Goal: Information Seeking & Learning: Learn about a topic

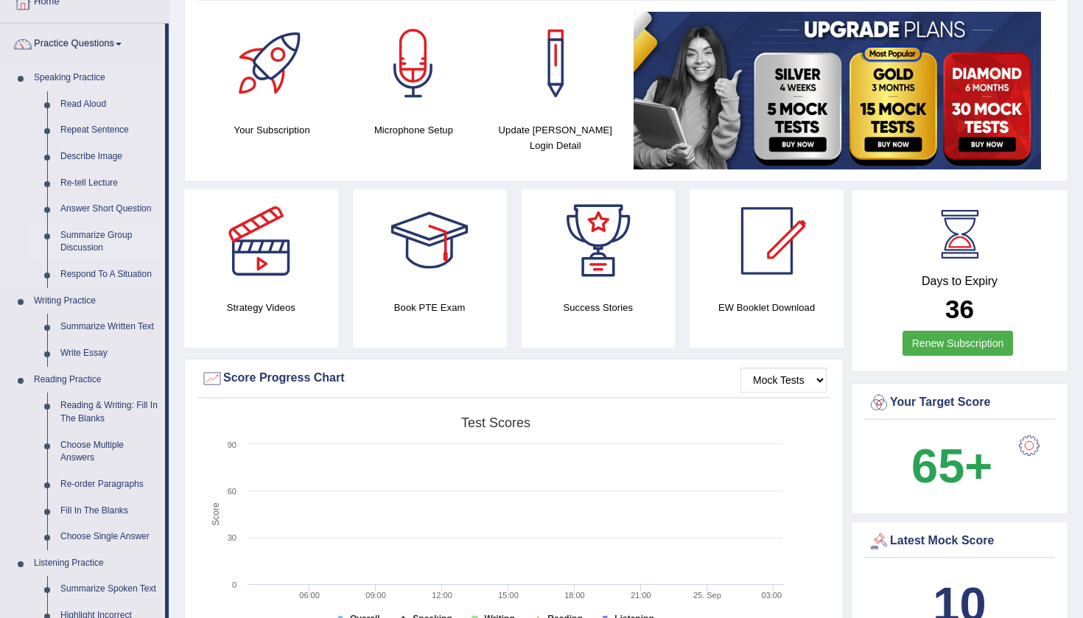
scroll to position [95, 0]
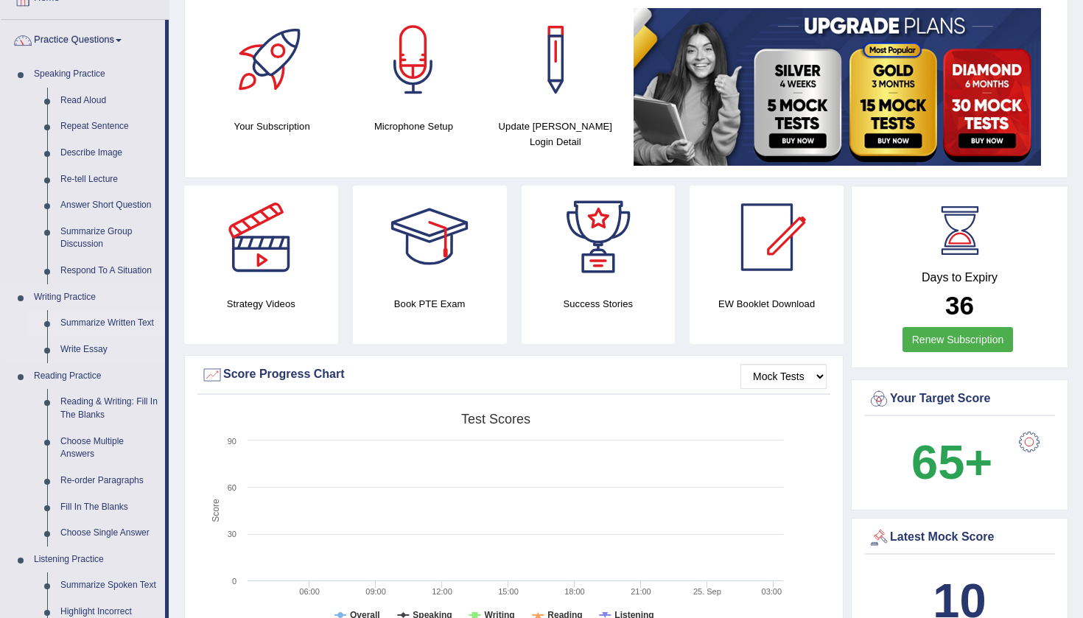
click at [105, 318] on link "Summarize Written Text" at bounding box center [109, 323] width 111 height 27
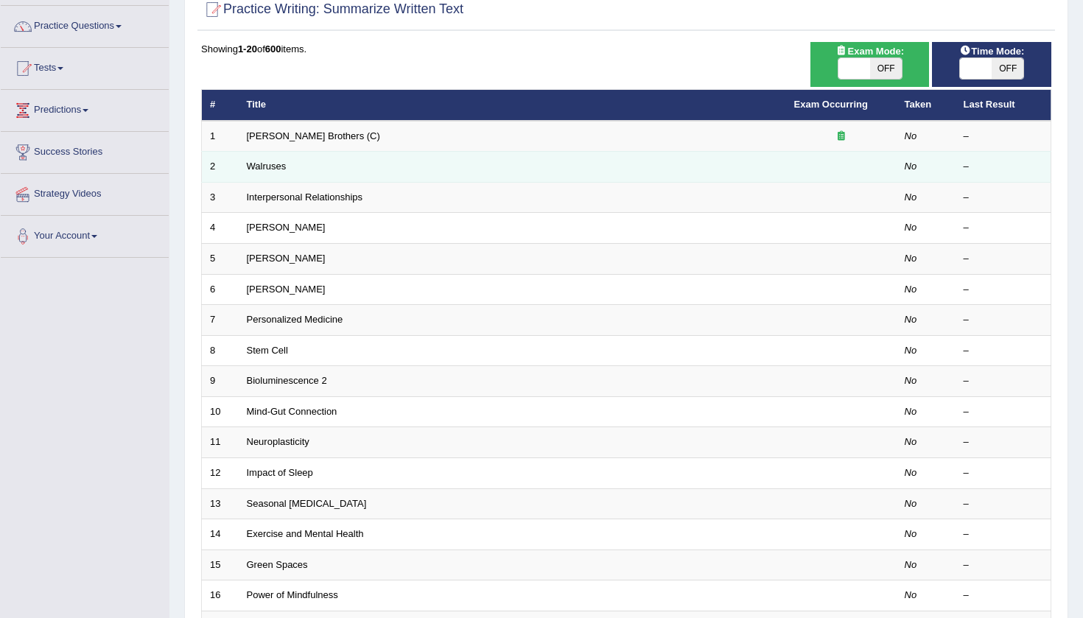
scroll to position [108, 0]
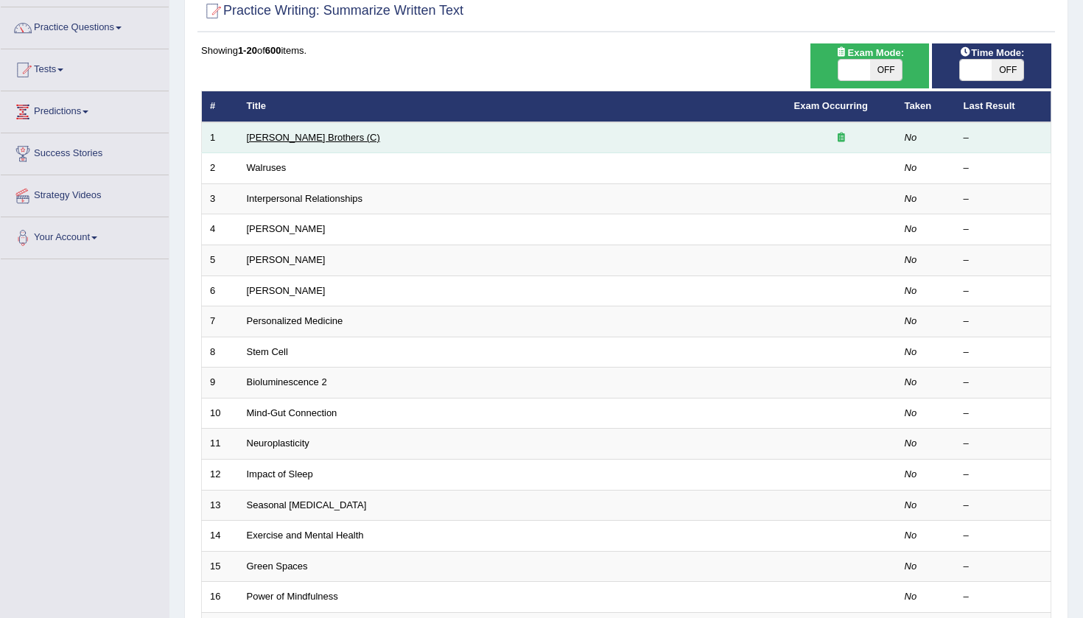
click at [284, 140] on link "[PERSON_NAME] Brothers (C)" at bounding box center [313, 137] width 133 height 11
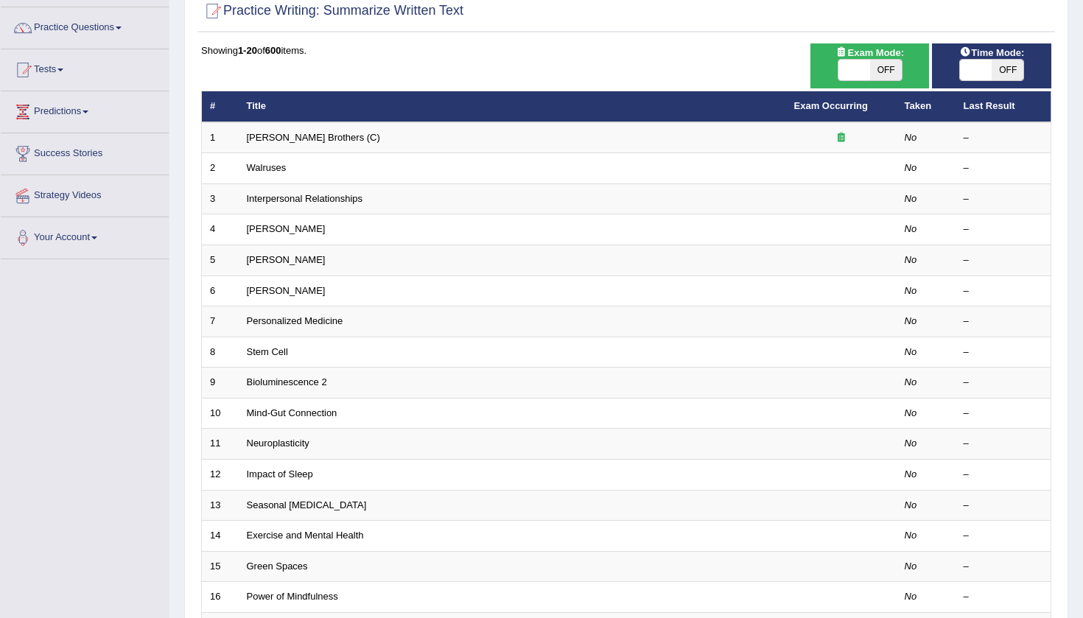
click at [1008, 75] on span "OFF" at bounding box center [1008, 70] width 32 height 21
checkbox input "true"
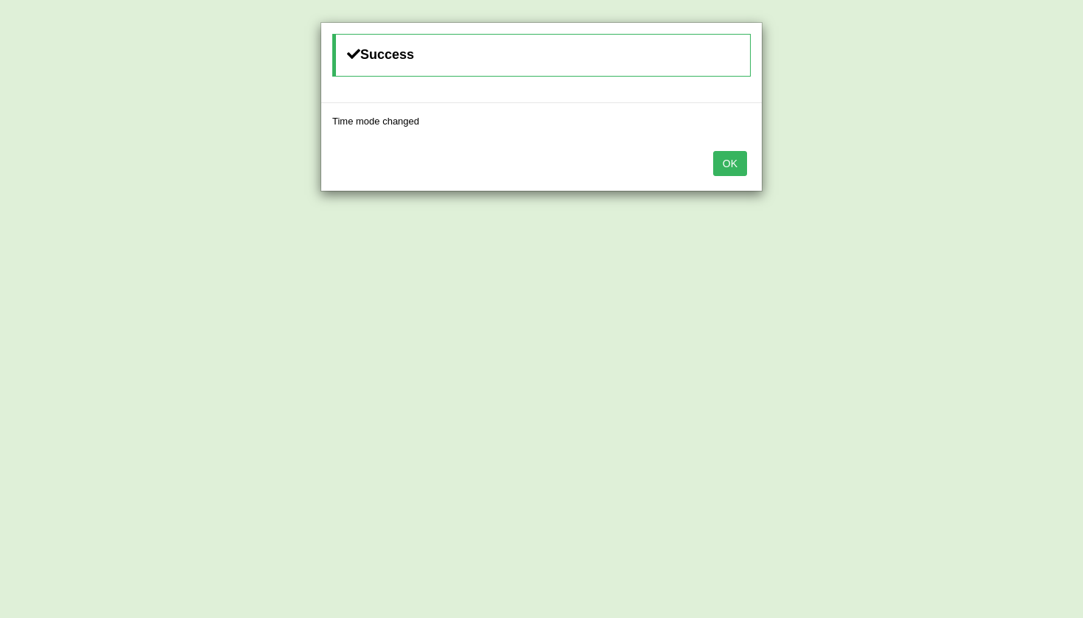
click at [735, 171] on button "OK" at bounding box center [730, 163] width 34 height 25
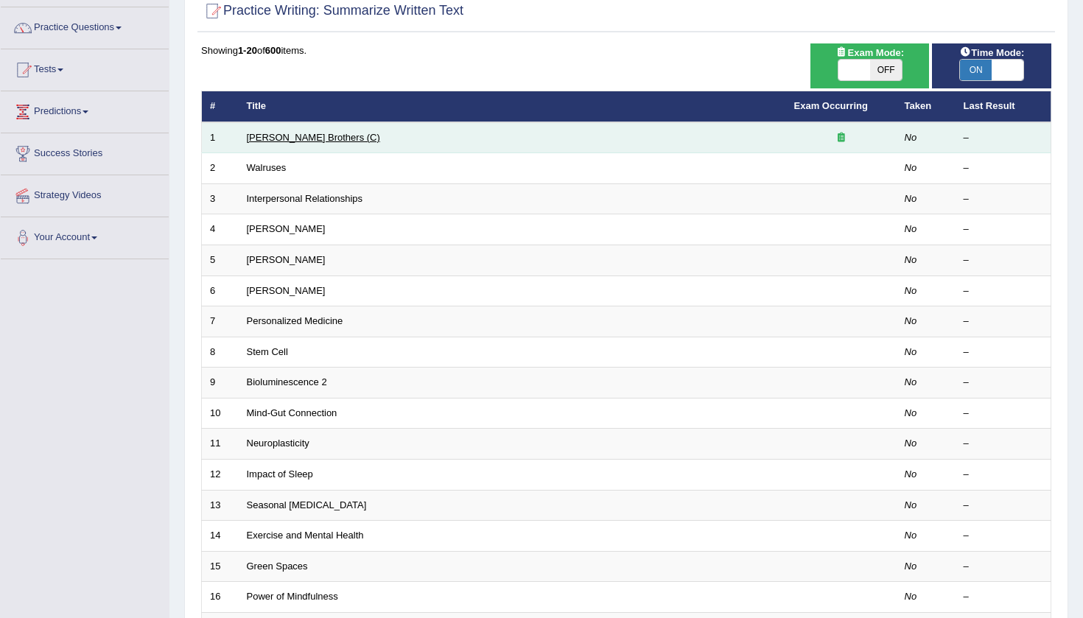
click at [311, 139] on link "Wright Brothers (C)" at bounding box center [313, 137] width 133 height 11
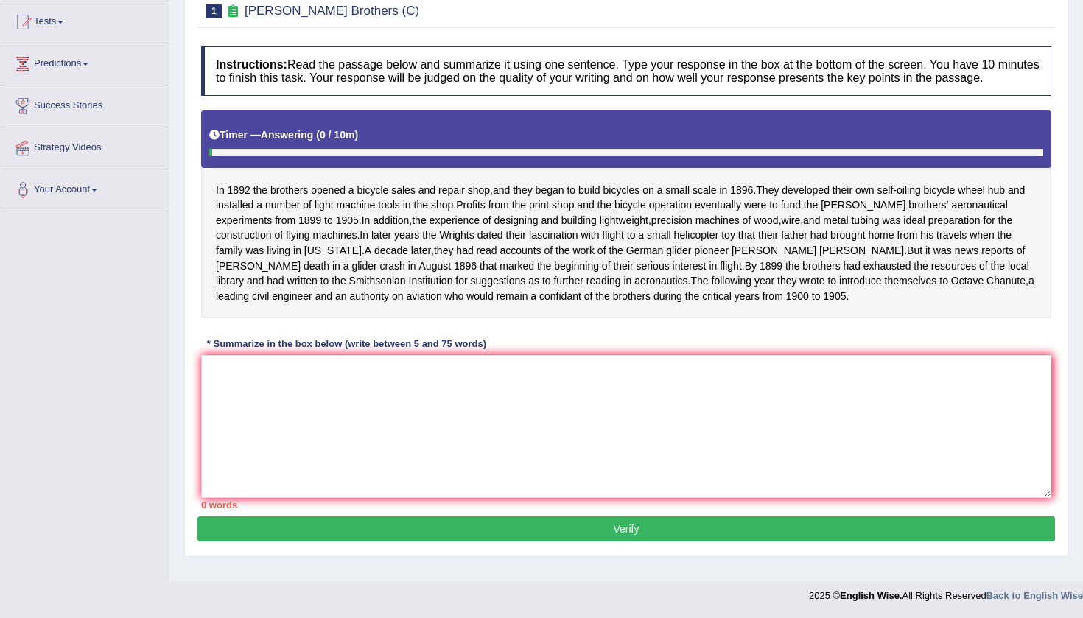
scroll to position [180, 0]
drag, startPoint x: 210, startPoint y: 167, endPoint x: 252, endPoint y: 138, distance: 51.3
click at [253, 138] on div "Instructions: Read the passage below and summarize it using one sentence. Type …" at bounding box center [626, 277] width 858 height 477
drag, startPoint x: 212, startPoint y: 172, endPoint x: 296, endPoint y: 168, distance: 84.1
click at [296, 168] on div "In 1892 the brothers opened a bicycle sales and repair shop , and they began to…" at bounding box center [626, 215] width 850 height 208
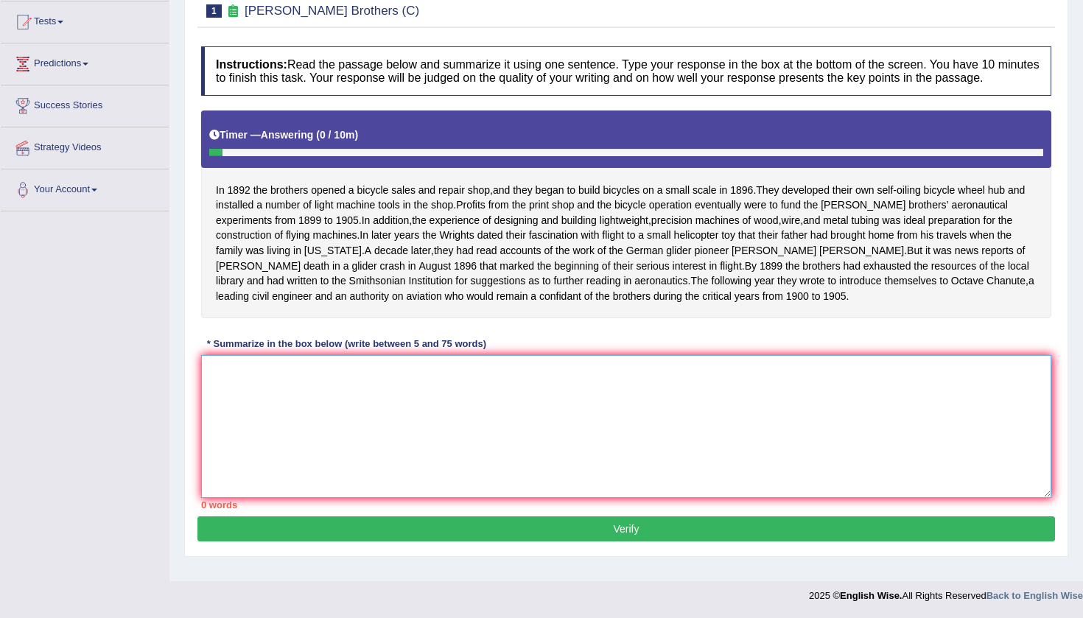
click at [298, 395] on textarea at bounding box center [626, 426] width 850 height 143
type textarea "i"
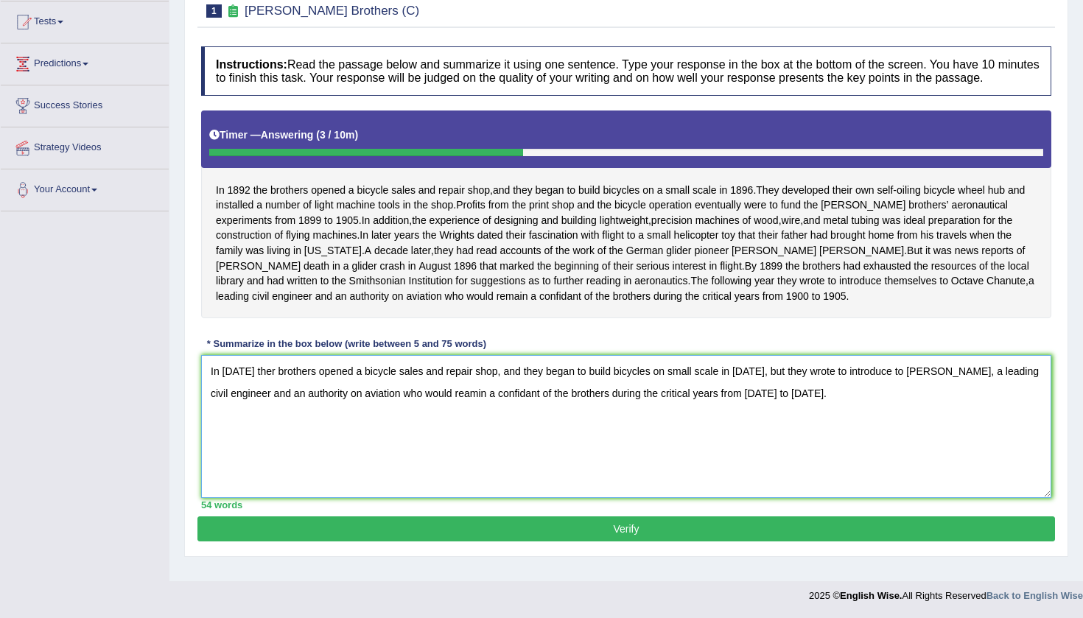
type textarea "In 1892 ther brothers opened a bicycle sales and repair shop, and they began to…"
click at [592, 542] on button "Verify" at bounding box center [626, 529] width 858 height 25
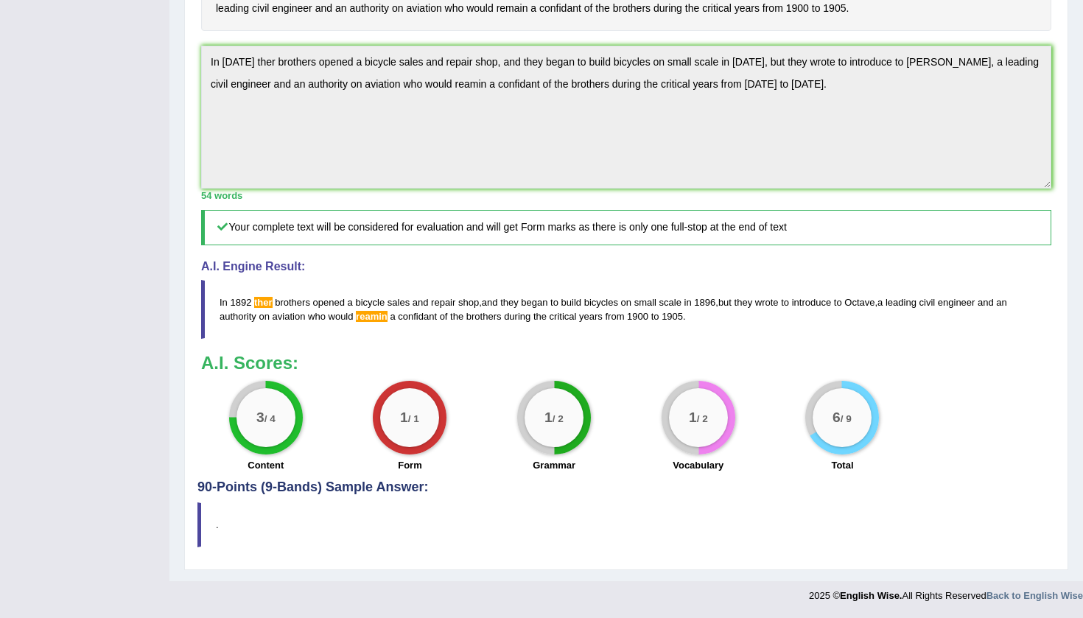
scroll to position [421, 0]
drag, startPoint x: 206, startPoint y: 298, endPoint x: 297, endPoint y: 321, distance: 93.5
click at [298, 321] on blockquote "In 1892 ther brothers opened a bicycle sales and repair shop , and they began t…" at bounding box center [626, 309] width 850 height 59
drag, startPoint x: 220, startPoint y: 300, endPoint x: 296, endPoint y: 323, distance: 80.2
click at [296, 323] on blockquote "In 1892 ther brothers opened a bicycle sales and repair shop , and they began t…" at bounding box center [626, 309] width 850 height 59
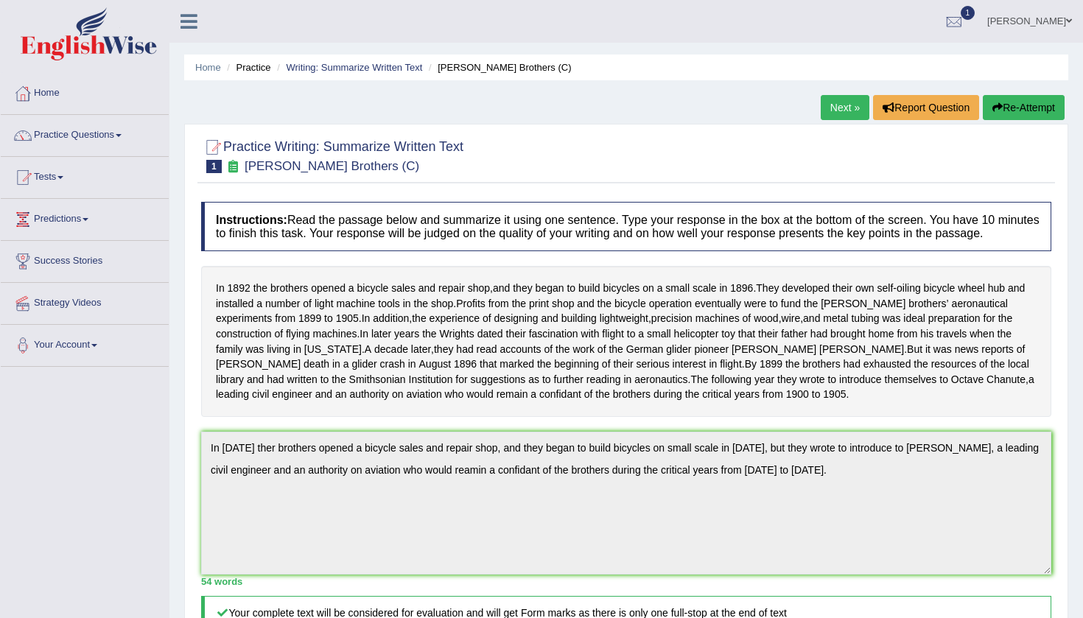
scroll to position [0, 0]
click at [1016, 108] on button "Re-Attempt" at bounding box center [1024, 107] width 82 height 25
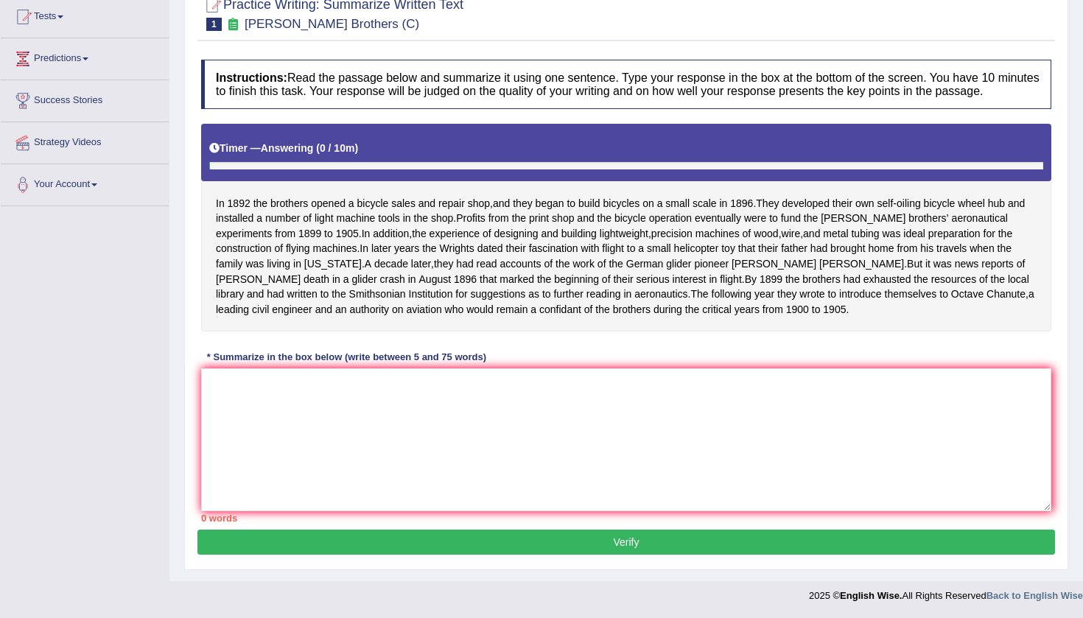
scroll to position [198, 0]
click at [327, 393] on textarea at bounding box center [626, 439] width 850 height 143
paste textarea "In 1892 ther brothers opened a bicycle sales and repair shop, and they began to…"
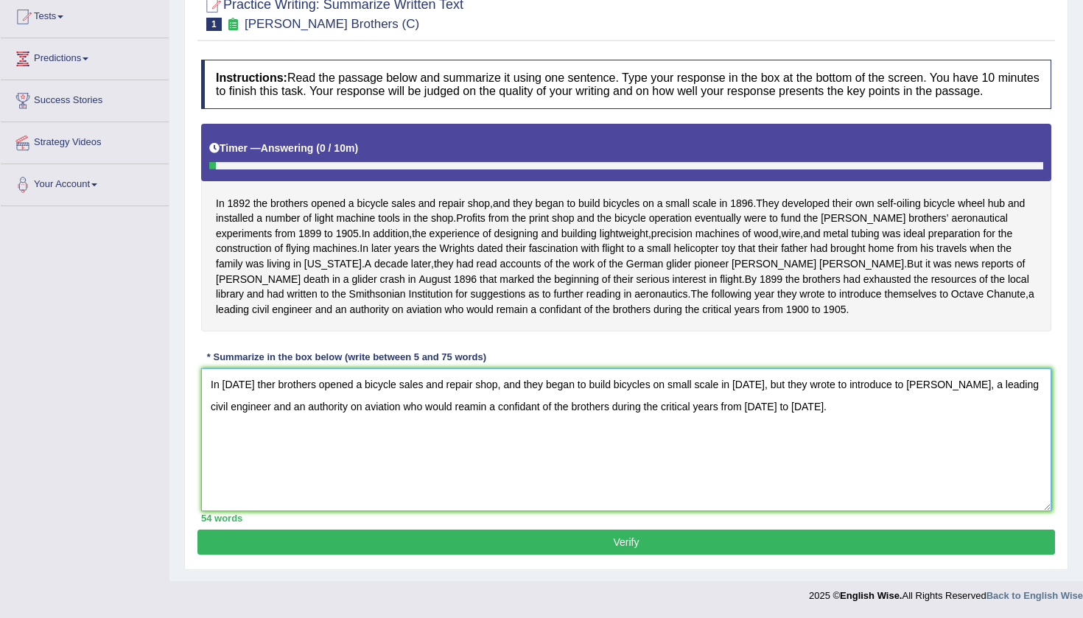
click at [266, 385] on textarea "In 1892 ther brothers opened a bicycle sales and repair shop, and they began to…" at bounding box center [626, 439] width 850 height 143
click at [409, 406] on textarea "In 1892 the brothers opened a bicycle sales and repair shop, and they began to …" at bounding box center [626, 439] width 850 height 143
click at [413, 407] on textarea "In 1892 the brothers opened a bicycle sales and repair shop, and they began to …" at bounding box center [626, 439] width 850 height 143
type textarea "In 1892 the brothers opened a bicycle sales and repair shop, and they began to …"
click at [641, 543] on button "Verify" at bounding box center [626, 542] width 858 height 25
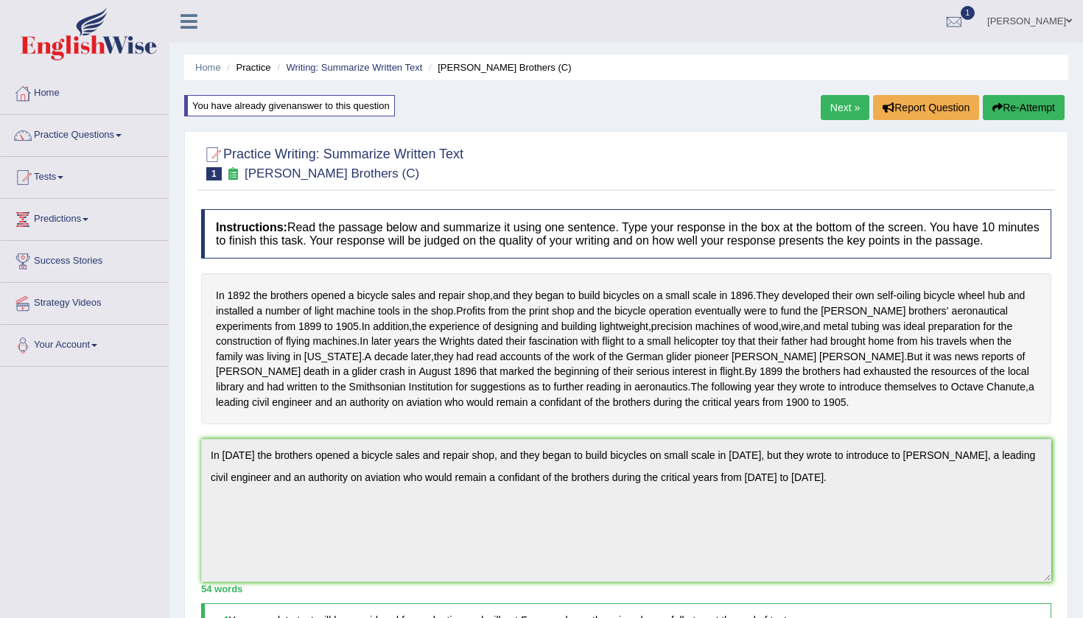
scroll to position [0, 0]
click at [833, 109] on link "Next »" at bounding box center [845, 107] width 49 height 25
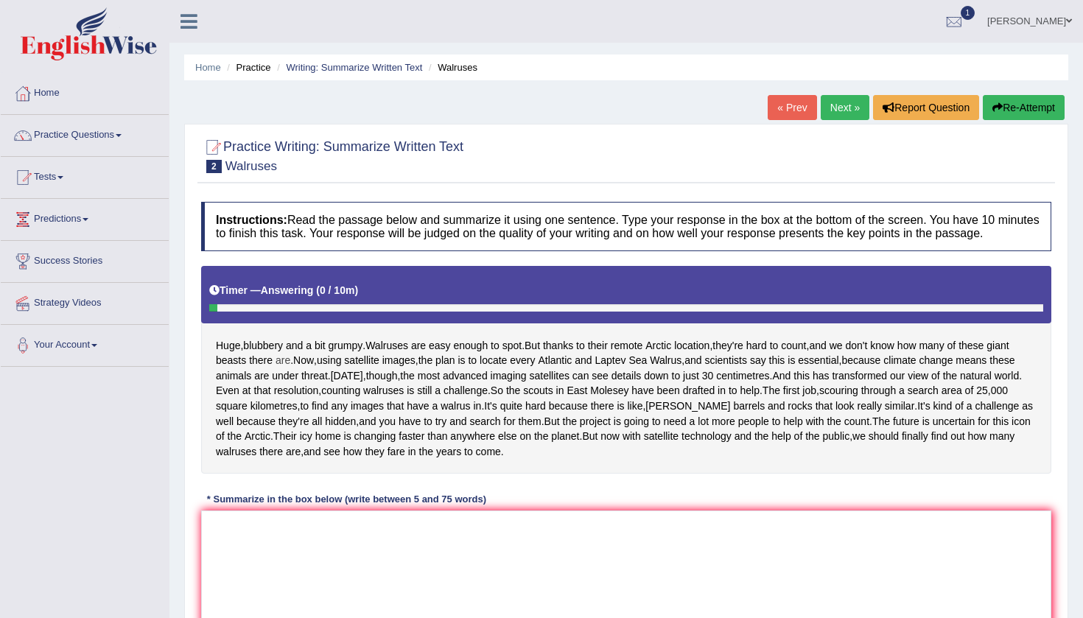
drag, startPoint x: 209, startPoint y: 349, endPoint x: 288, endPoint y: 370, distance: 81.7
click at [288, 371] on div "Huge , blubbery and a bit grumpy . Walruses are easy enough to spot . But thank…" at bounding box center [626, 370] width 850 height 208
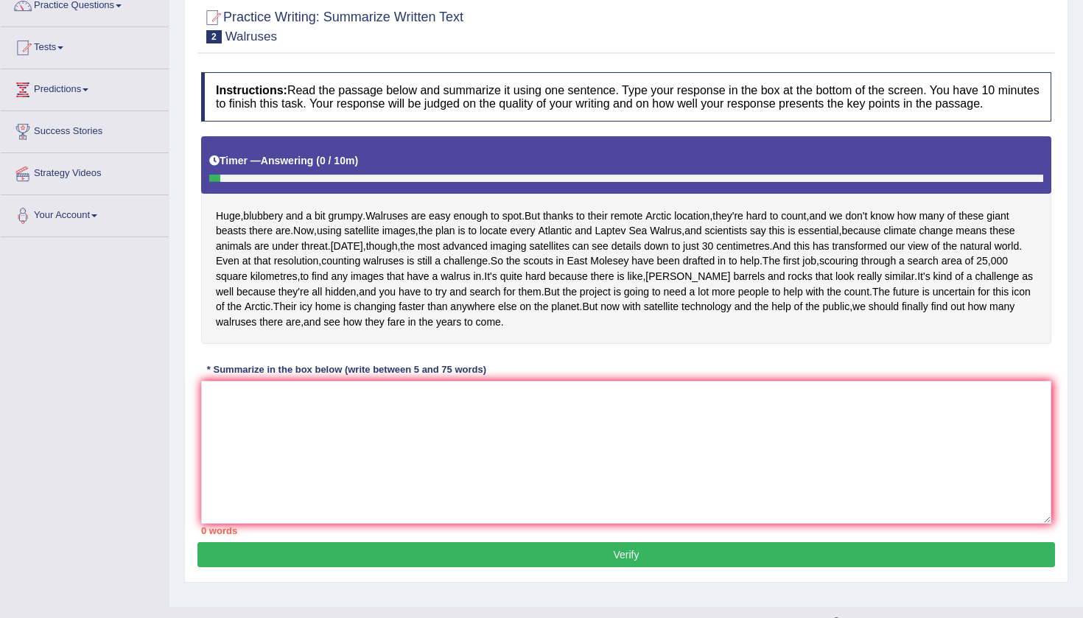
scroll to position [130, 0]
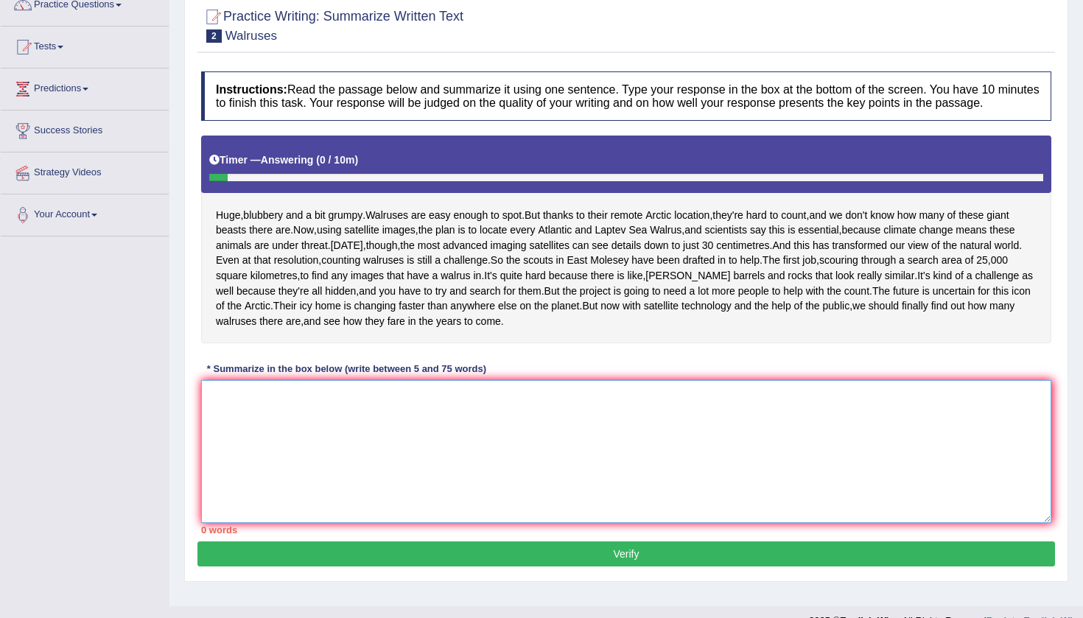
click at [294, 512] on textarea at bounding box center [626, 451] width 850 height 143
type textarea "h"
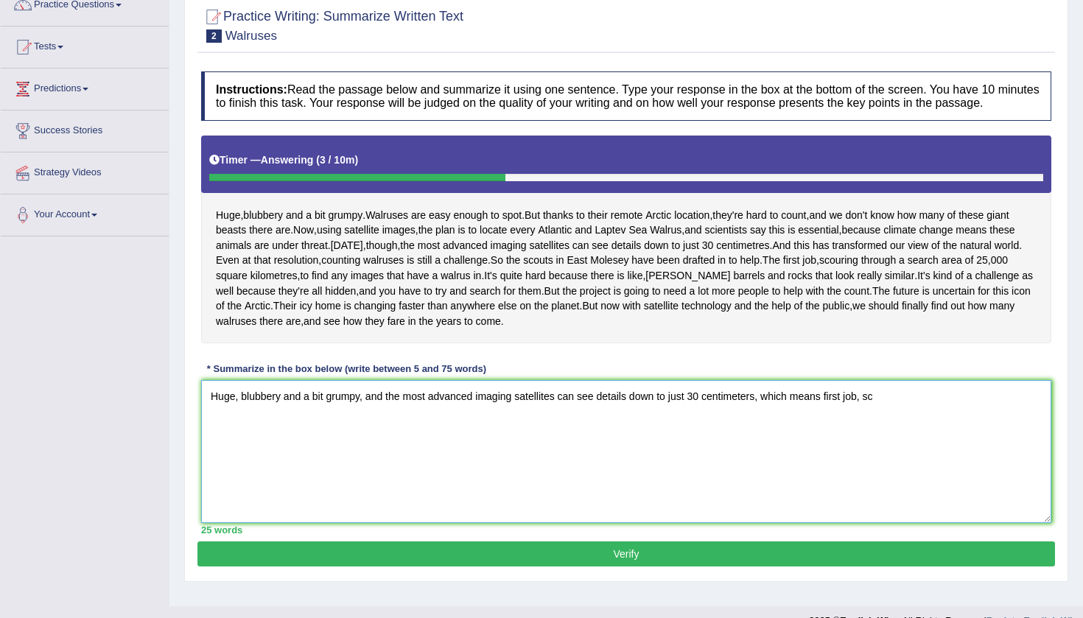
click at [850, 478] on textarea "Huge, blubbery and a bit grumpy, and the most advanced imaging satellites can s…" at bounding box center [626, 451] width 850 height 143
click at [887, 480] on textarea "Huge, blubbery and a bit grumpy, and the most advanced imaging satellites can s…" at bounding box center [626, 451] width 850 height 143
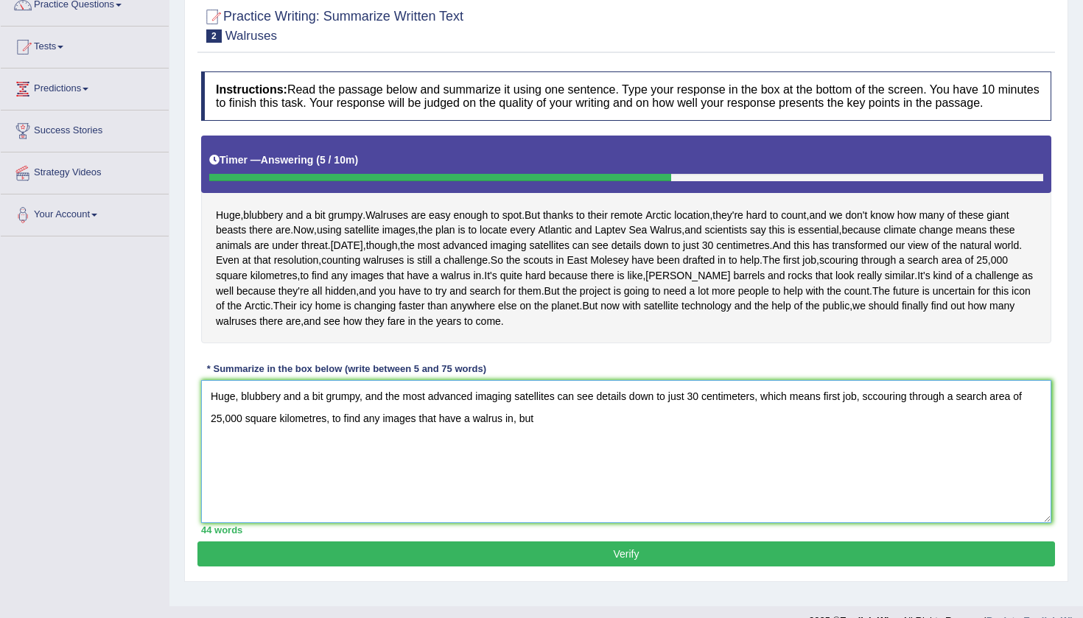
click at [828, 477] on textarea "Huge, blubbery and a bit grumpy, and the most advanced imaging satellites can s…" at bounding box center [626, 451] width 850 height 143
click at [766, 480] on textarea "Huge, blubbery and a bit grumpy, and the most advanced imaging satellites can s…" at bounding box center [626, 451] width 850 height 143
click at [842, 479] on textarea "Huge, blubbery and a bit grumpy, and the most advanced imaging satellites can s…" at bounding box center [626, 451] width 850 height 143
click at [503, 500] on textarea "Huge, blubbery and a bit grumpy, and the most advanced imaging satellites can s…" at bounding box center [626, 451] width 850 height 143
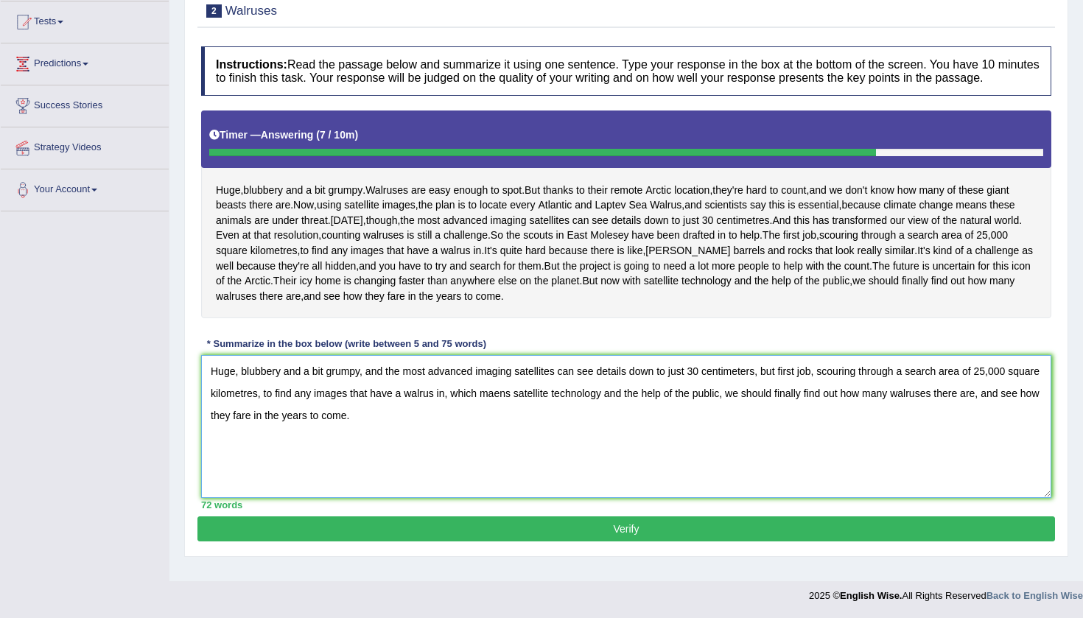
scroll to position [224, 0]
type textarea "Huge, blubbery and a bit grumpy, and the most advanced imaging satellites can s…"
click at [607, 542] on button "Verify" at bounding box center [626, 529] width 858 height 25
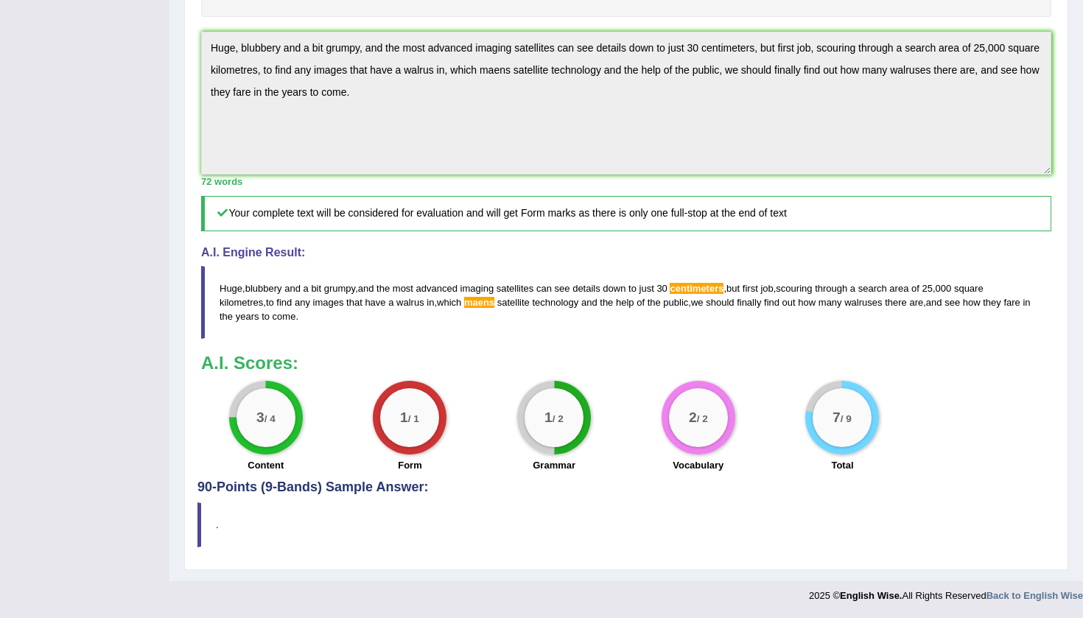
scroll to position [447, 0]
drag, startPoint x: 214, startPoint y: 313, endPoint x: 301, endPoint y: 344, distance: 92.3
click at [301, 339] on blockquote "Huge , blubbery and a bit grumpy , and the most advanced imaging satellites can…" at bounding box center [626, 302] width 850 height 73
drag, startPoint x: 211, startPoint y: 307, endPoint x: 275, endPoint y: 333, distance: 68.4
click at [275, 333] on blockquote "Huge , blubbery and a bit grumpy , and the most advanced imaging satellites can…" at bounding box center [626, 302] width 850 height 73
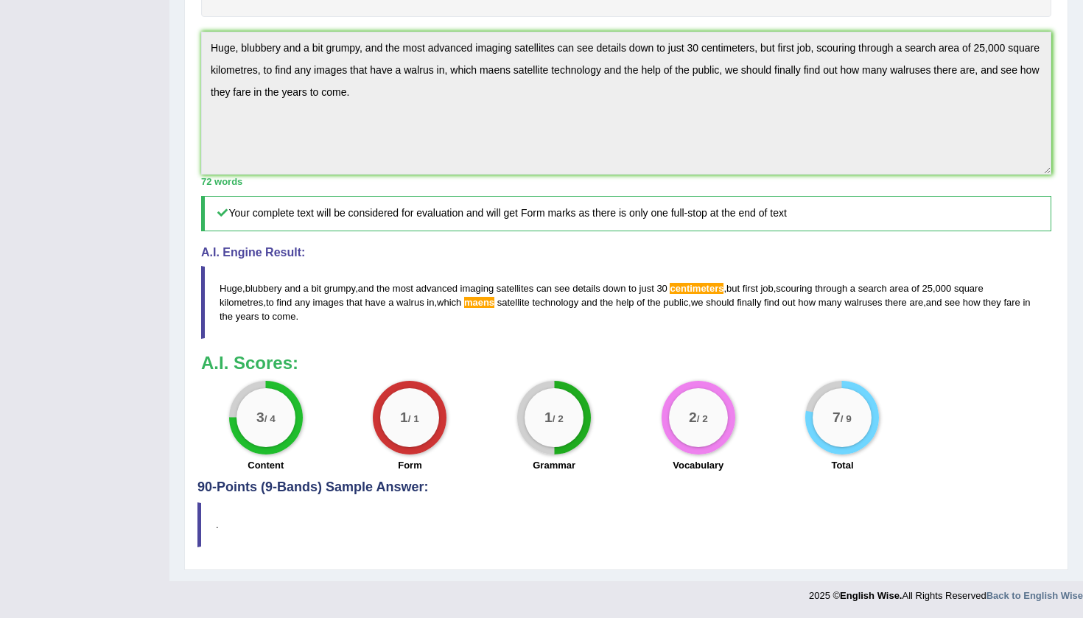
drag, startPoint x: 214, startPoint y: 315, endPoint x: 292, endPoint y: 345, distance: 83.5
click at [292, 339] on blockquote "Huge , blubbery and a bit grumpy , and the most advanced imaging satellites can…" at bounding box center [626, 302] width 850 height 73
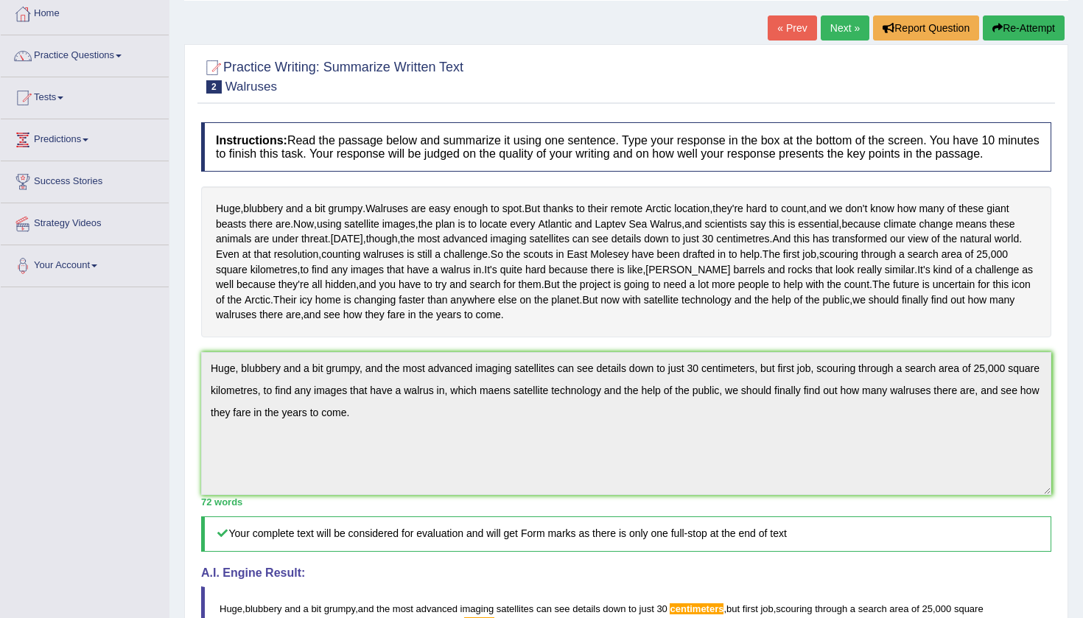
scroll to position [62, 0]
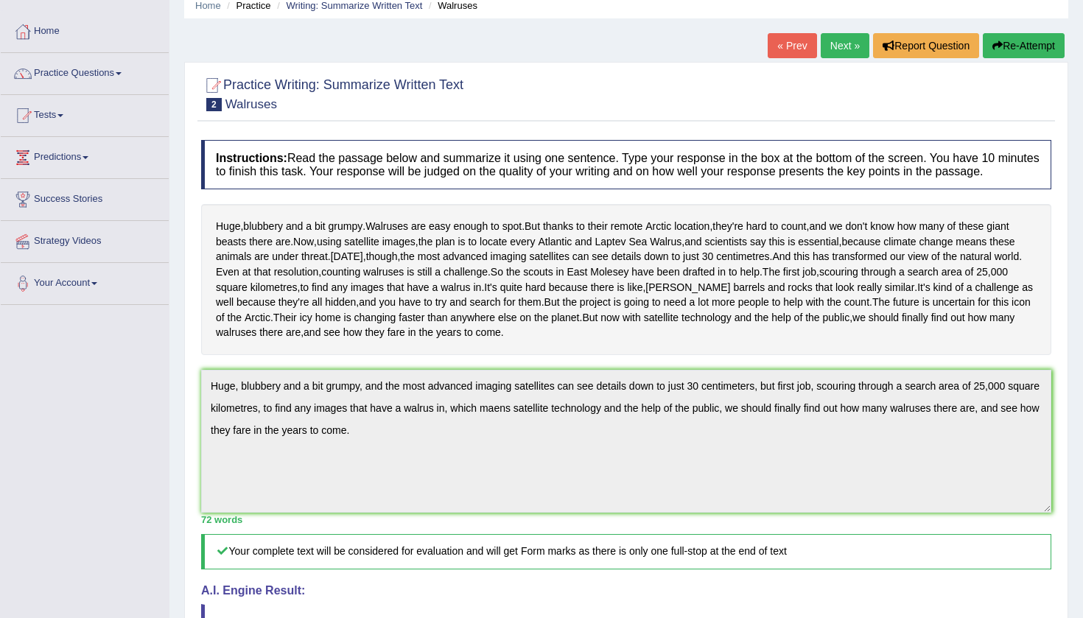
click at [1002, 41] on button "Re-Attempt" at bounding box center [1024, 45] width 82 height 25
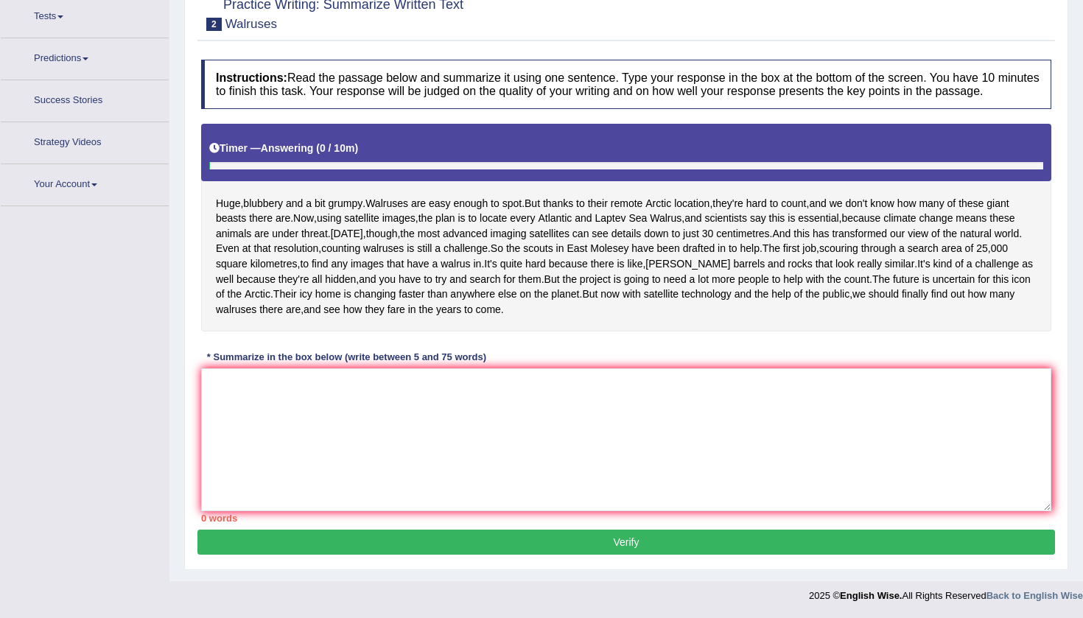
scroll to position [309, 0]
click at [396, 368] on textarea at bounding box center [626, 439] width 850 height 143
paste textarea "Huge, blubbery and a bit grumpy, and the most advanced imaging satellites can s…"
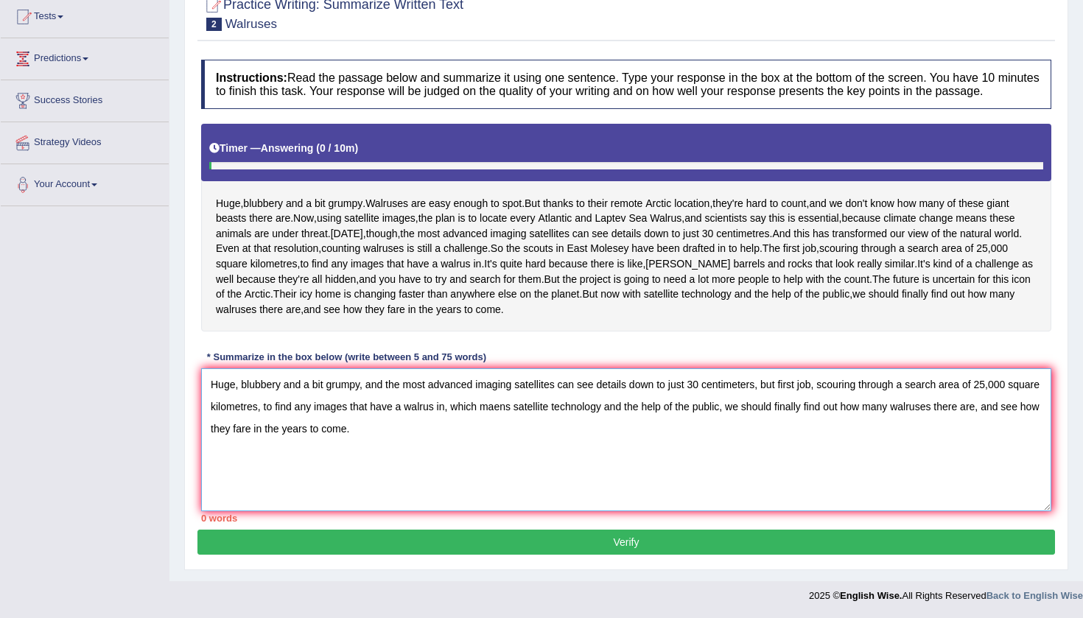
scroll to position [242, 0]
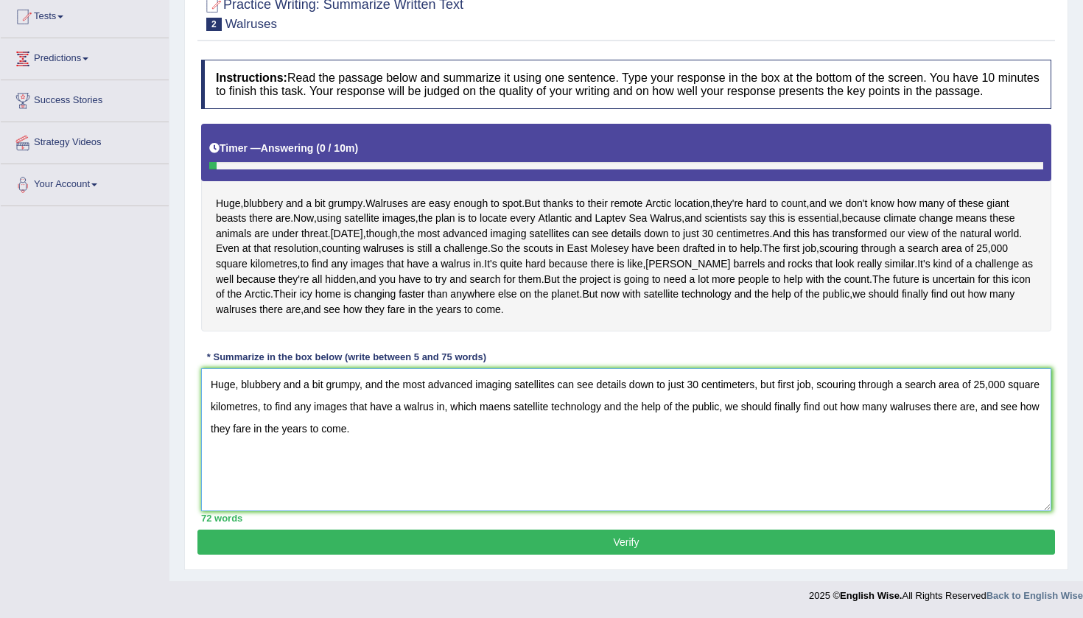
click at [545, 409] on textarea "Huge, blubbery and a bit grumpy, and the most advanced imaging satellites can s…" at bounding box center [626, 439] width 850 height 143
click at [763, 387] on textarea "Huge, blubbery and a bit grumpy, and the most advanced imaging satellites can s…" at bounding box center [626, 439] width 850 height 143
type textarea "Huge, blubbery and a bit grumpy, and the most advanced imaging satellites can s…"
click at [654, 546] on button "Verify" at bounding box center [626, 542] width 858 height 25
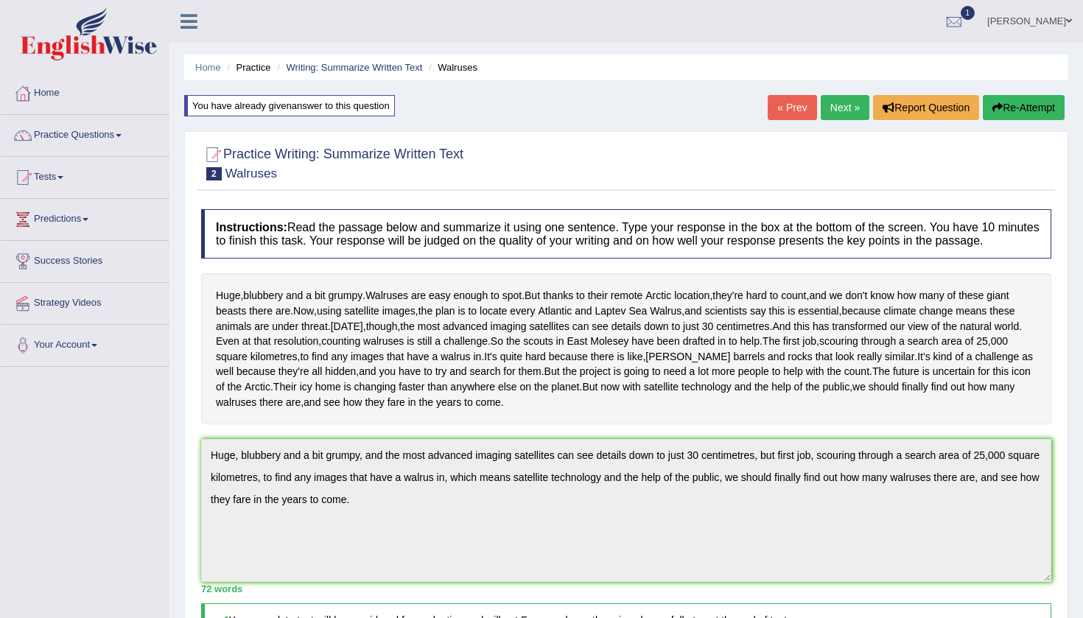
scroll to position [0, 0]
click at [848, 110] on link "Next »" at bounding box center [845, 107] width 49 height 25
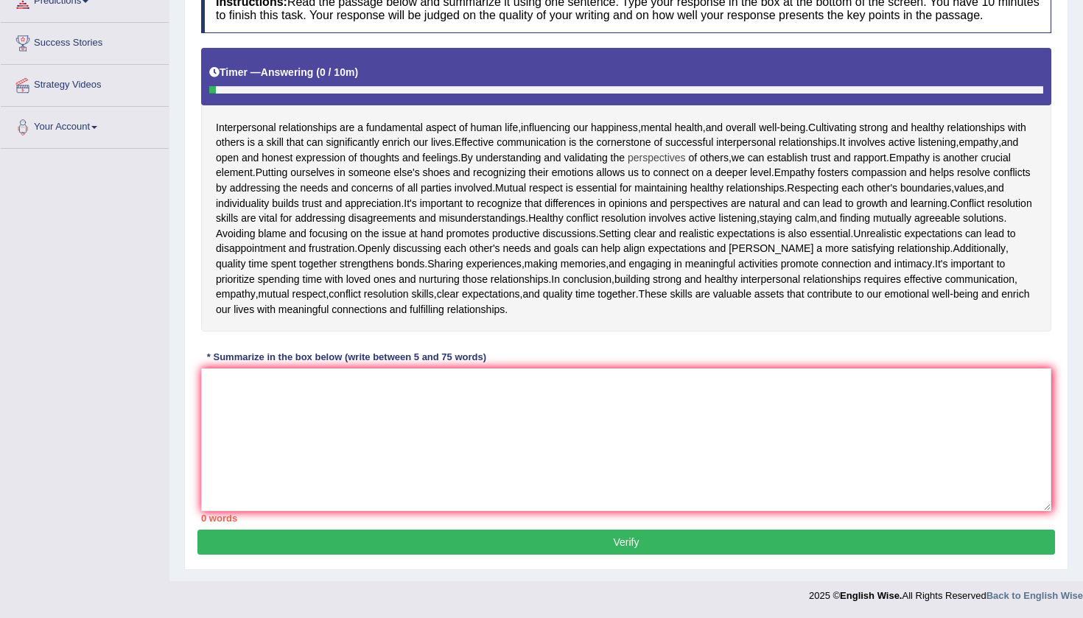
scroll to position [224, 0]
click at [339, 386] on textarea at bounding box center [626, 439] width 850 height 143
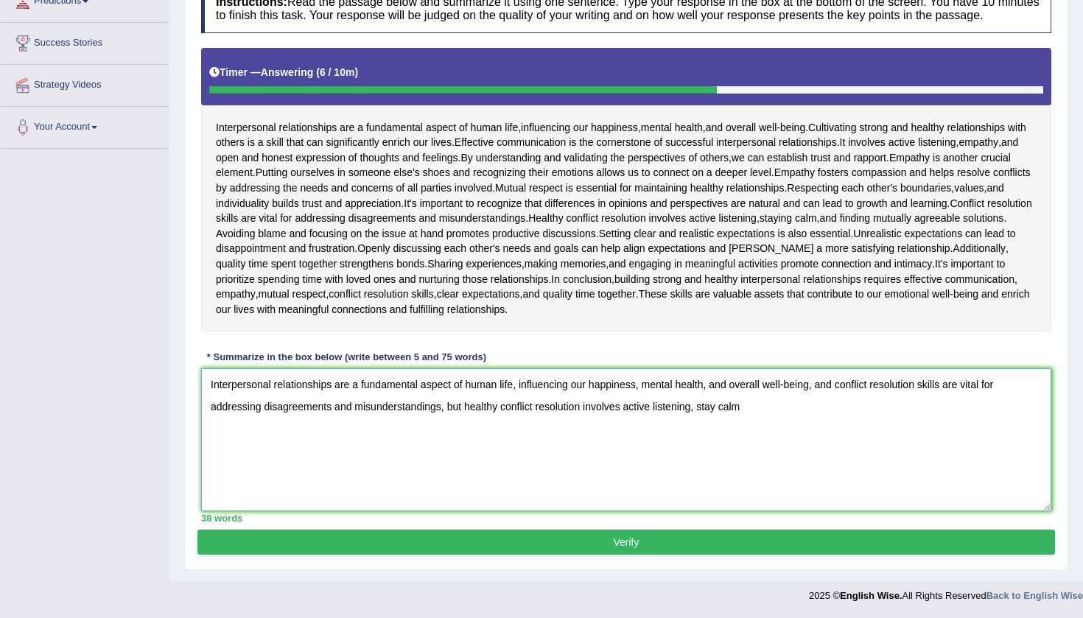
click at [721, 405] on textarea "Interpersonal relationships are a fundamental aspect of human life, influencing…" at bounding box center [626, 439] width 850 height 143
click at [760, 405] on textarea "Interpersonal relationships are a fundamental aspect of human life, influencing…" at bounding box center [626, 439] width 850 height 143
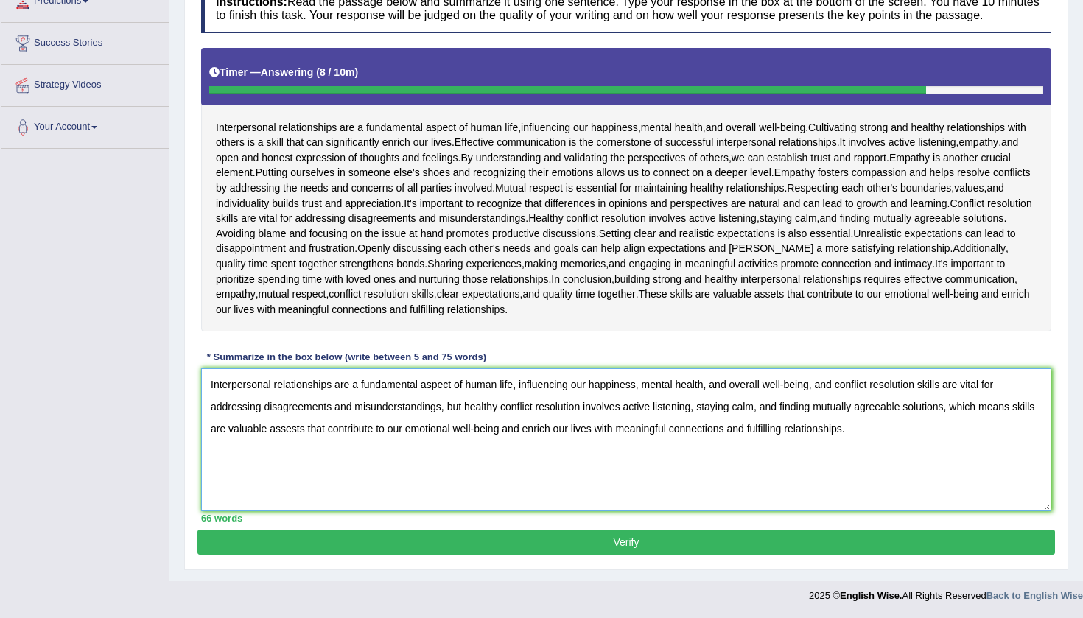
type textarea "Interpersonal relationships are a fundamental aspect of human life, influencing…"
click at [637, 545] on button "Verify" at bounding box center [626, 542] width 858 height 25
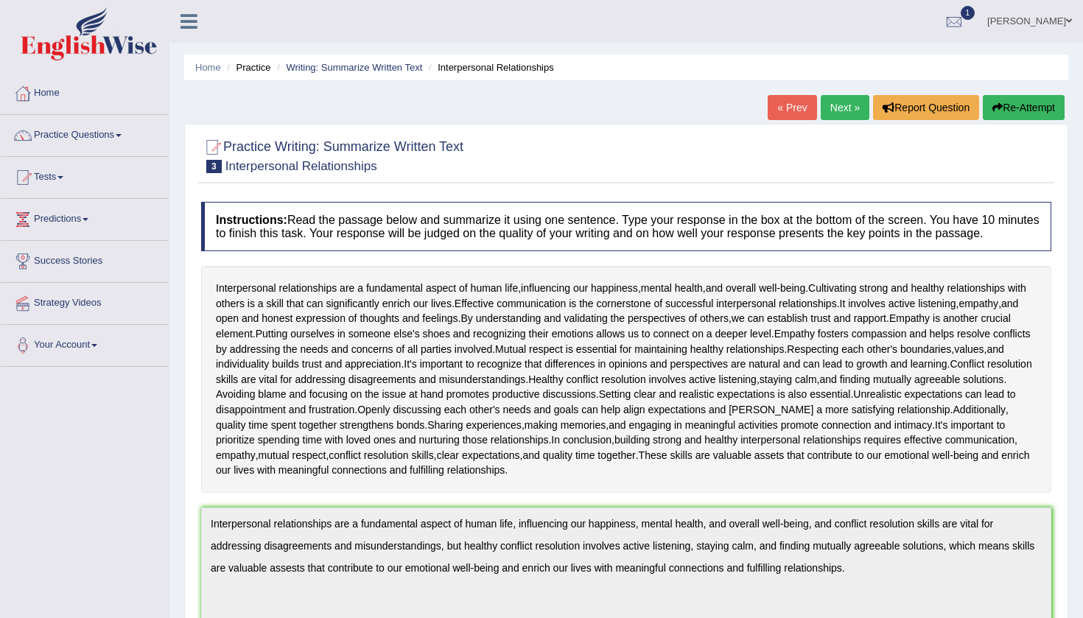
scroll to position [0, 0]
click at [1026, 103] on button "Re-Attempt" at bounding box center [1024, 107] width 82 height 25
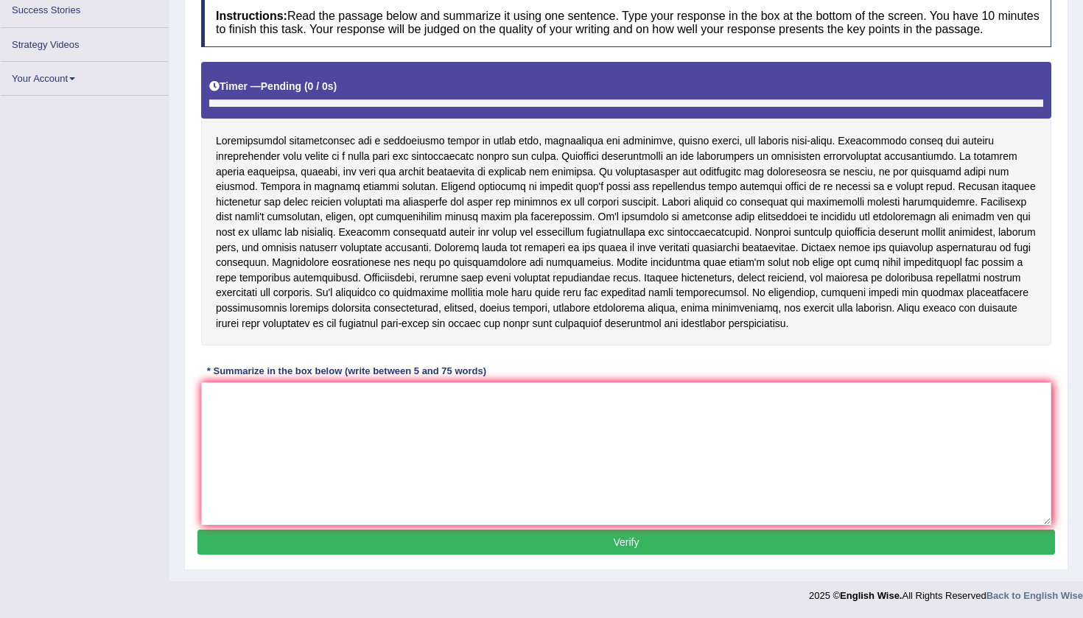
scroll to position [220, 0]
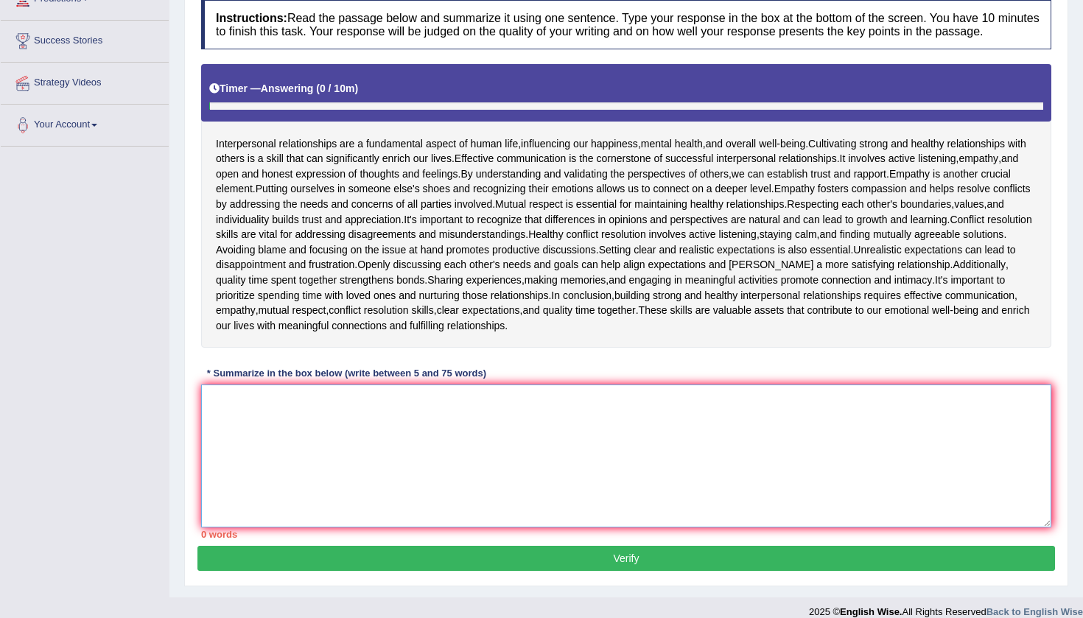
click at [343, 418] on textarea at bounding box center [626, 456] width 850 height 143
paste textarea "Interpersonal relationships are a fundamental aspect of human life, influencing…"
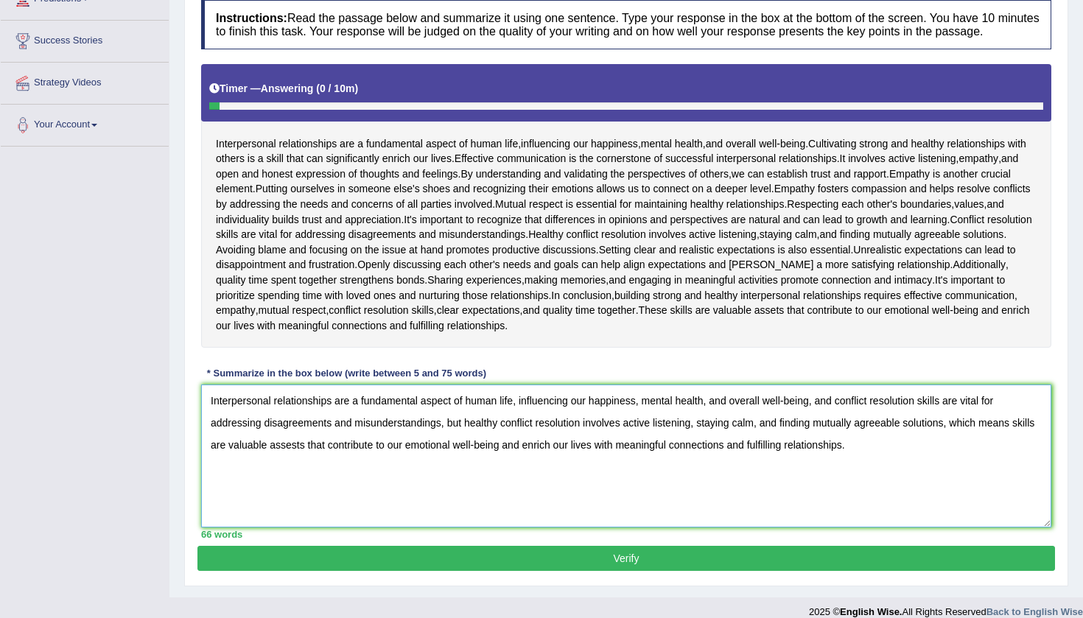
click at [319, 454] on textarea "Interpersonal relationships are a fundamental aspect of human life, influencing…" at bounding box center [626, 456] width 850 height 143
type textarea "Interpersonal relationships are a fundamental aspect of human life, influencing…"
click at [465, 562] on button "Verify" at bounding box center [626, 558] width 858 height 25
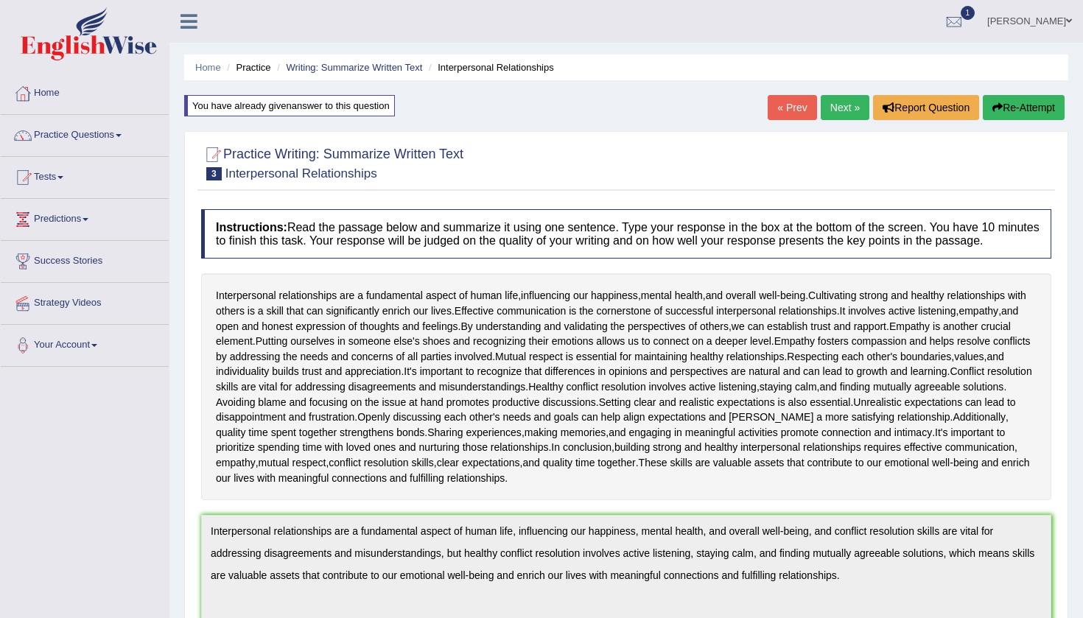
scroll to position [0, 0]
click at [845, 109] on link "Next »" at bounding box center [845, 107] width 49 height 25
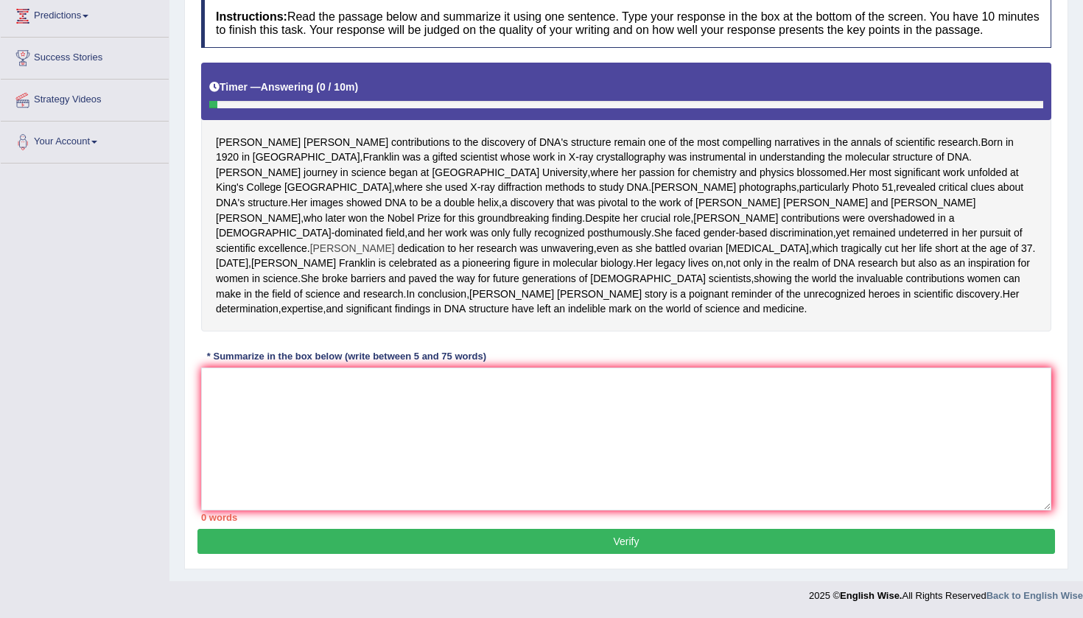
scroll to position [253, 0]
click at [290, 421] on textarea at bounding box center [626, 439] width 850 height 143
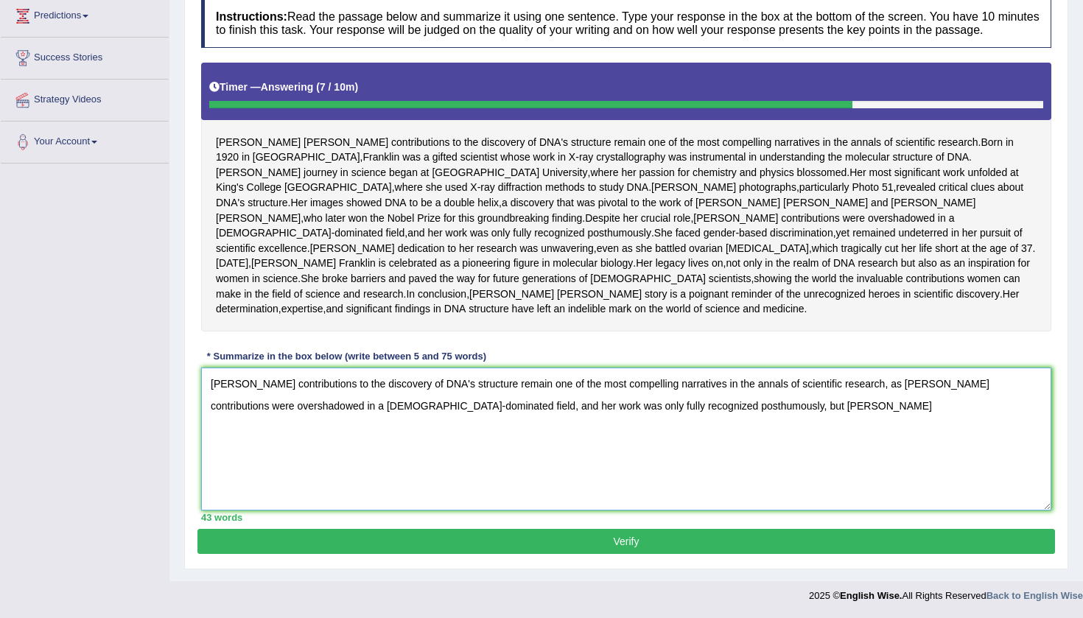
click at [746, 435] on textarea "[PERSON_NAME] contributions to the discovery of DNA's structure remain one of t…" at bounding box center [626, 439] width 850 height 143
click at [787, 433] on textarea "Rosalind Franklin's contributions to the discovery of DNA's structure remain on…" at bounding box center [626, 439] width 850 height 143
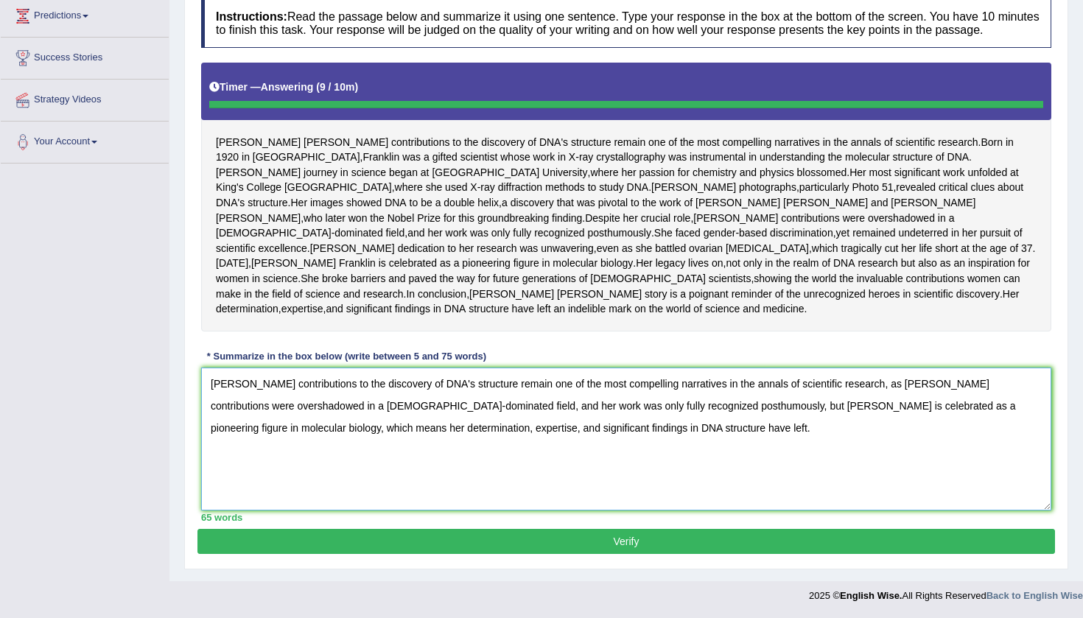
type textarea "Rosalind Franklin's contributions to the discovery of DNA's structure remain on…"
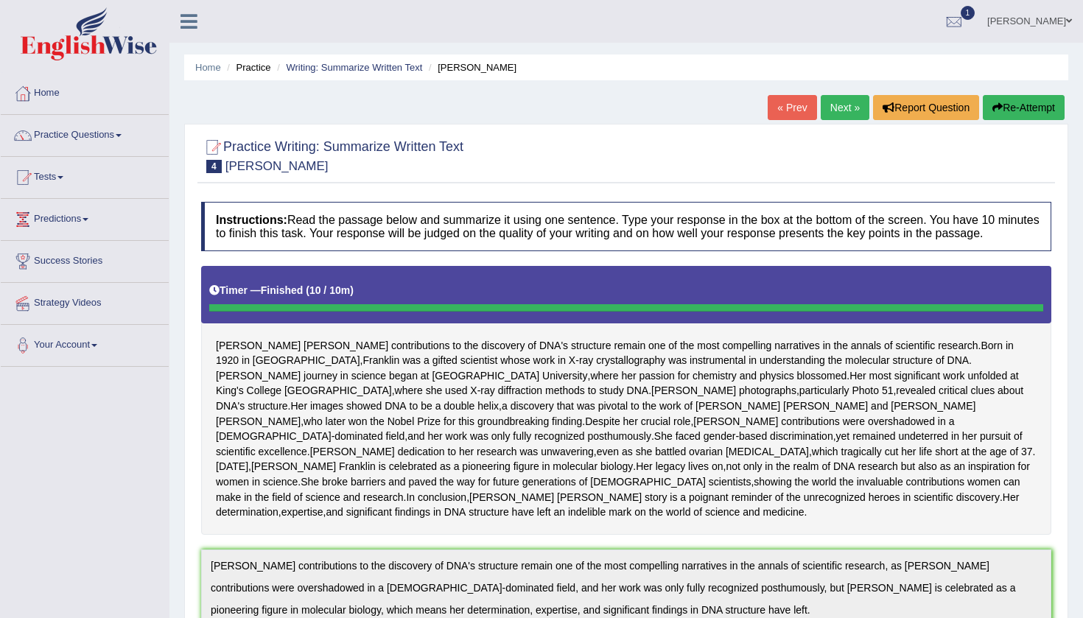
scroll to position [0, 0]
click at [121, 138] on link "Practice Questions" at bounding box center [85, 133] width 168 height 37
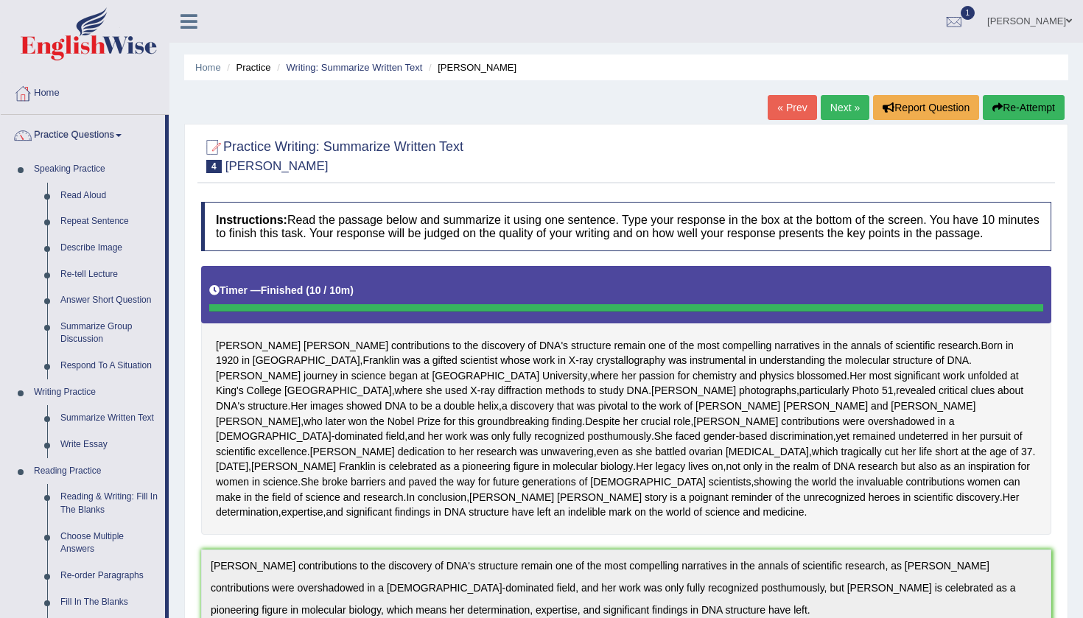
click at [841, 108] on link "Next »" at bounding box center [845, 107] width 49 height 25
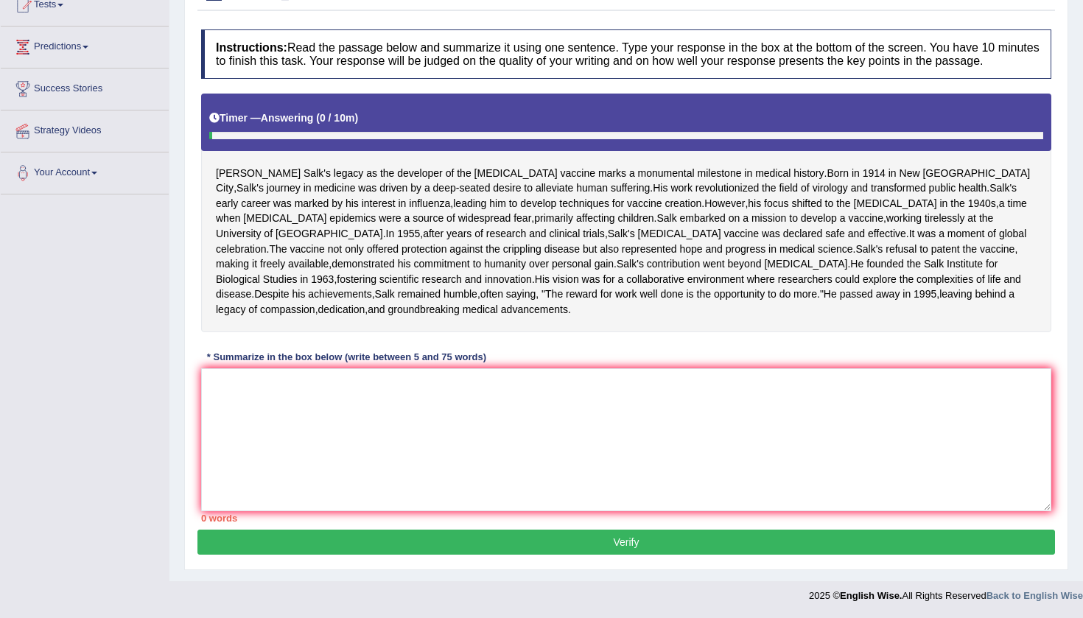
scroll to position [202, 0]
click at [328, 466] on textarea at bounding box center [626, 439] width 850 height 143
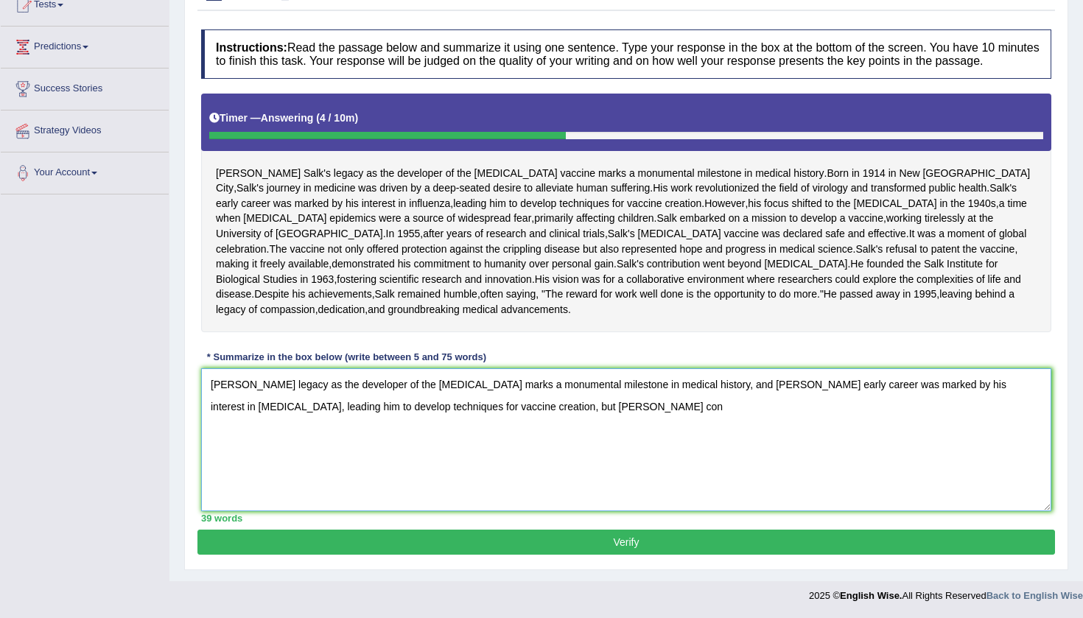
click at [446, 469] on textarea "[PERSON_NAME] legacy as the developer of the [MEDICAL_DATA] marks a monumental …" at bounding box center [626, 439] width 850 height 143
click at [496, 472] on textarea "[PERSON_NAME] legacy as the developer of the [MEDICAL_DATA] marks a monumental …" at bounding box center [626, 439] width 850 height 143
click at [393, 413] on div "Instructions: Read the passage below and summarize it using one sentence. Type …" at bounding box center [626, 276] width 858 height 508
click at [553, 409] on textarea "Jonas Salk's legacy as the developer of the polio vaccine marks a monumental mi…" at bounding box center [626, 439] width 850 height 143
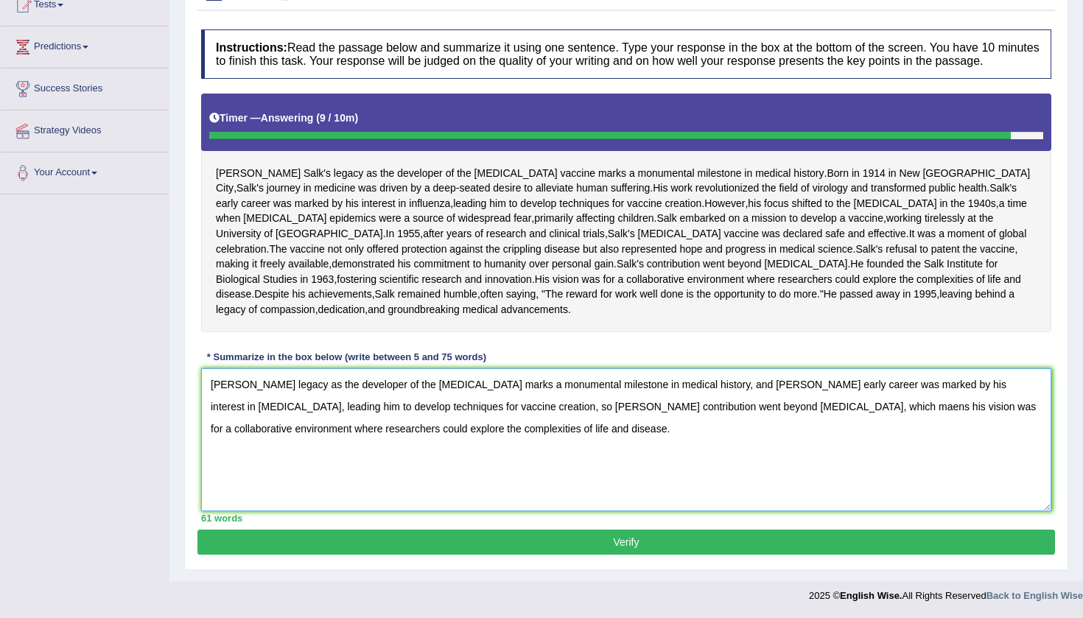
type textarea "[PERSON_NAME] legacy as the developer of the [MEDICAL_DATA] marks a monumental …"
click at [645, 545] on button "Verify" at bounding box center [626, 542] width 858 height 25
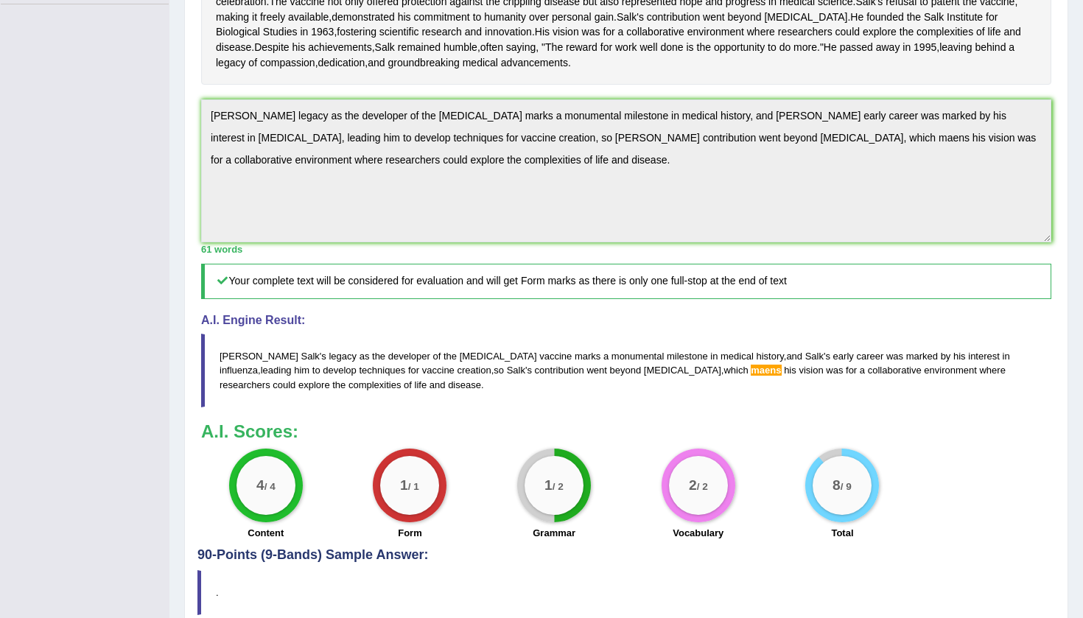
scroll to position [82, 0]
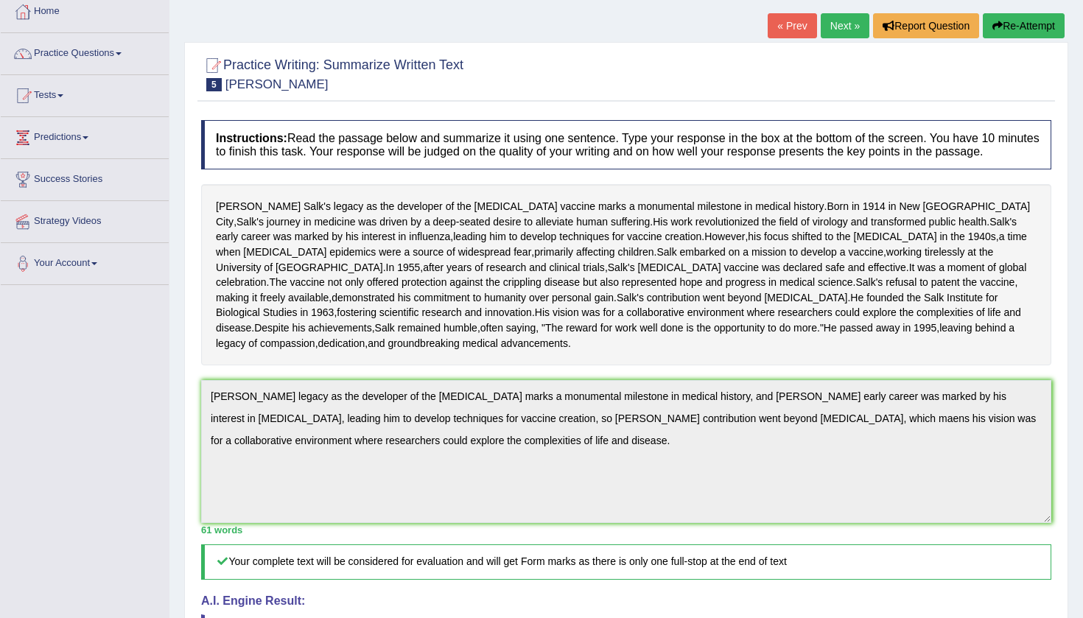
click at [1000, 24] on button "Re-Attempt" at bounding box center [1024, 25] width 82 height 25
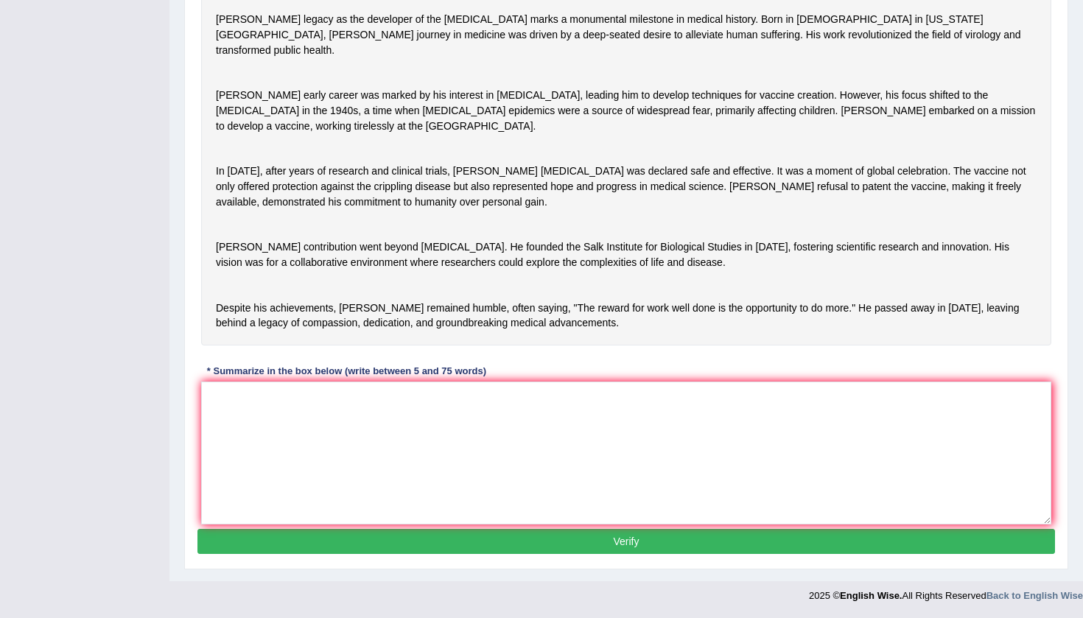
scroll to position [382, 0]
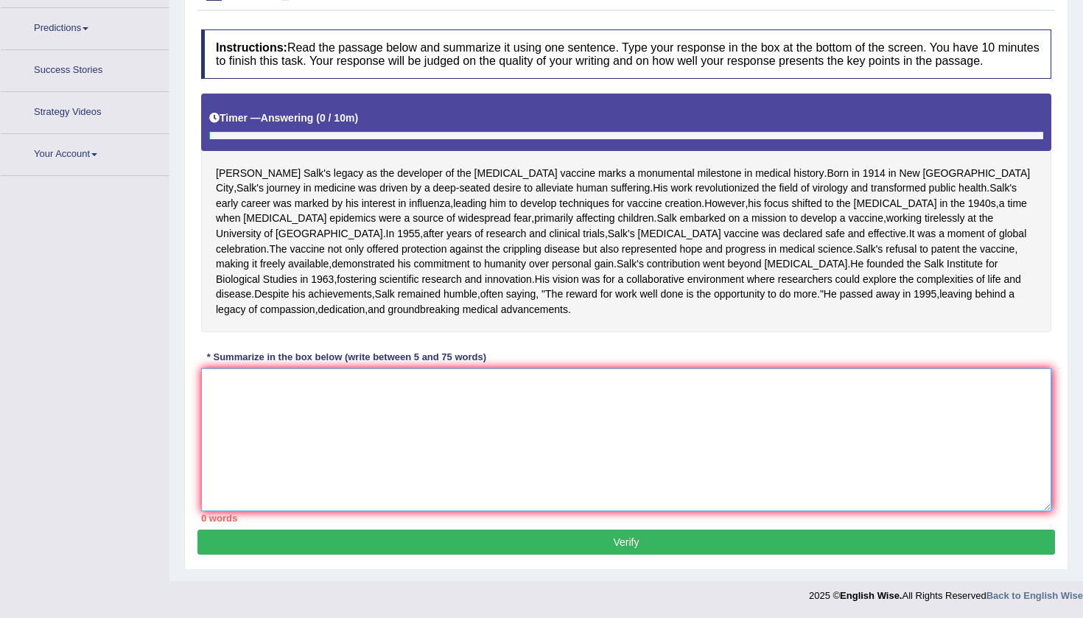
click at [426, 401] on textarea at bounding box center [626, 439] width 850 height 143
paste textarea "[PERSON_NAME] legacy as the developer of the [MEDICAL_DATA] marks a monumental …"
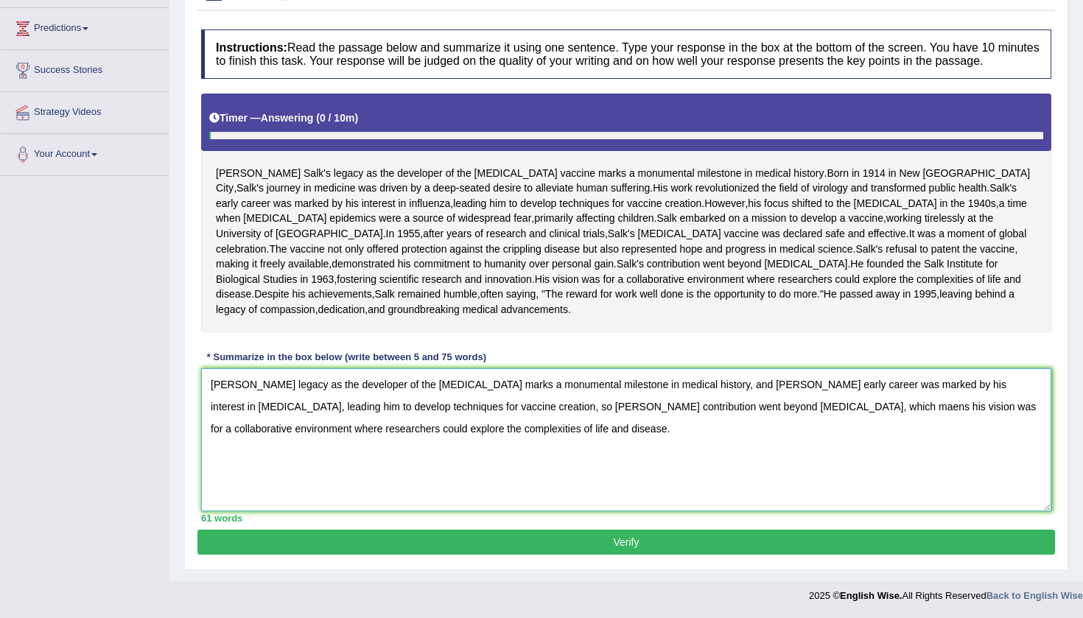
scroll to position [287, 0]
click at [675, 409] on textarea "[PERSON_NAME] legacy as the developer of the [MEDICAL_DATA] marks a monumental …" at bounding box center [626, 439] width 850 height 143
type textarea "[PERSON_NAME] legacy as the developer of the [MEDICAL_DATA] marks a monumental …"
click at [589, 544] on button "Verify" at bounding box center [626, 542] width 858 height 25
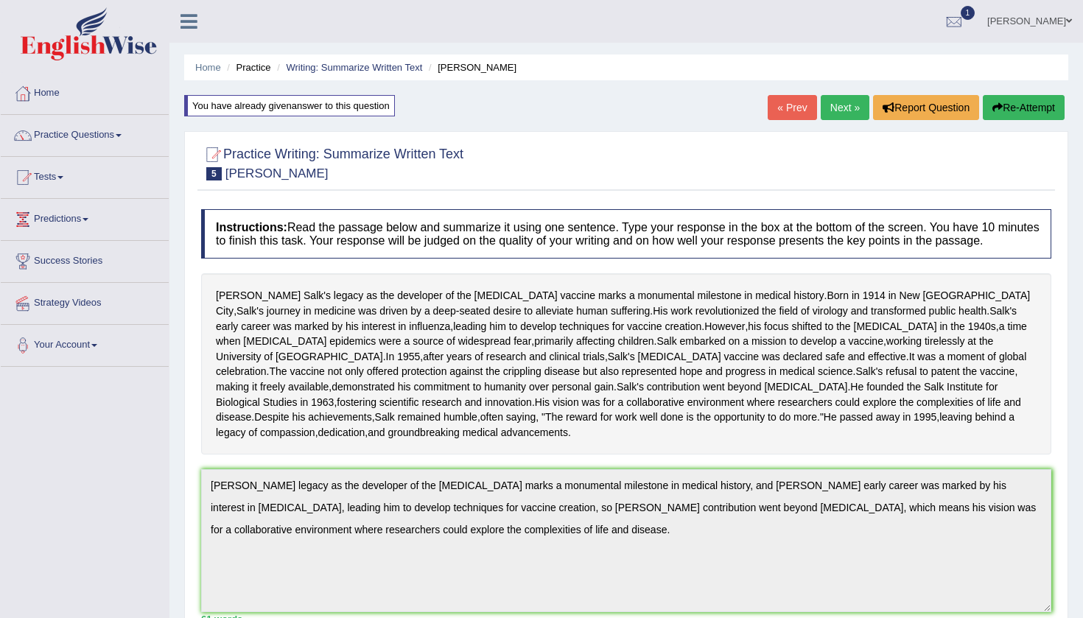
scroll to position [0, 0]
click at [126, 132] on link "Practice Questions" at bounding box center [85, 133] width 168 height 37
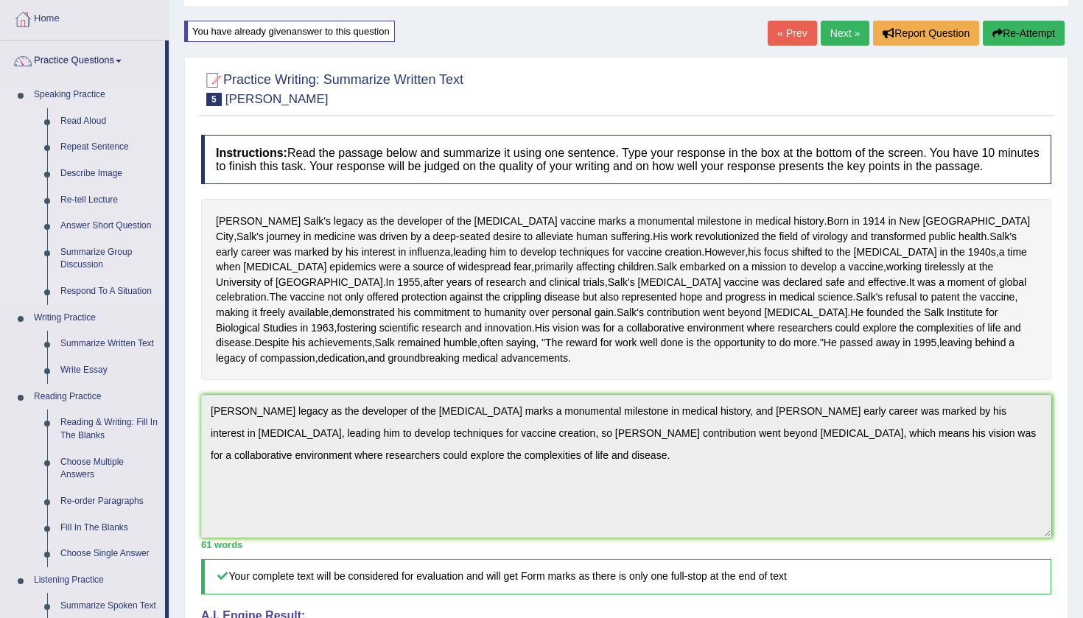
scroll to position [74, 0]
click at [113, 335] on link "Summarize Written Text" at bounding box center [109, 345] width 111 height 27
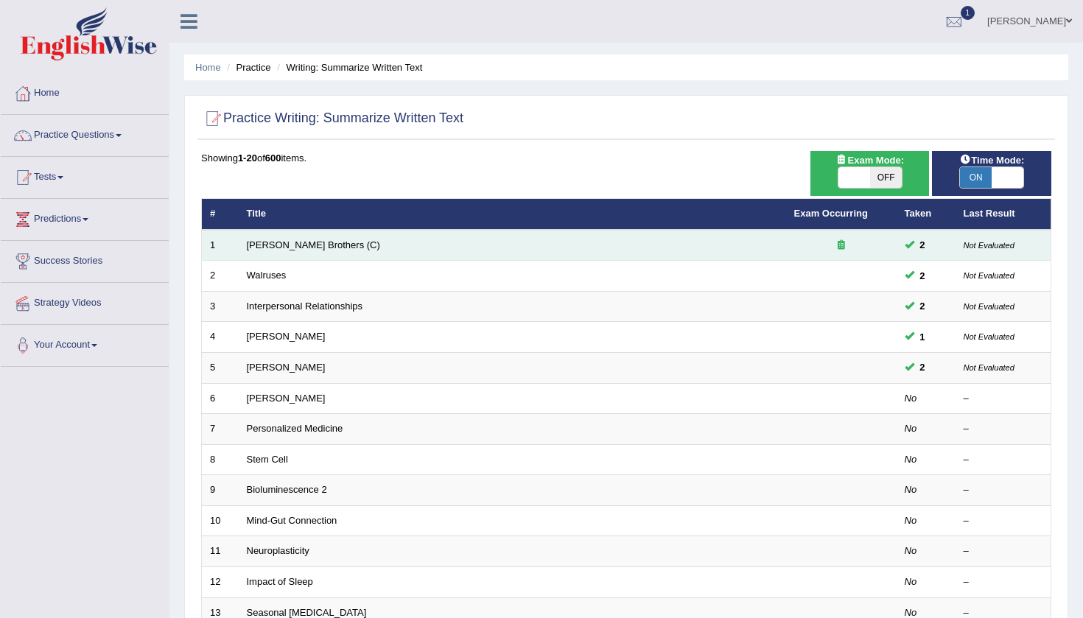
click at [979, 247] on small "Not Evaluated" at bounding box center [989, 245] width 51 height 9
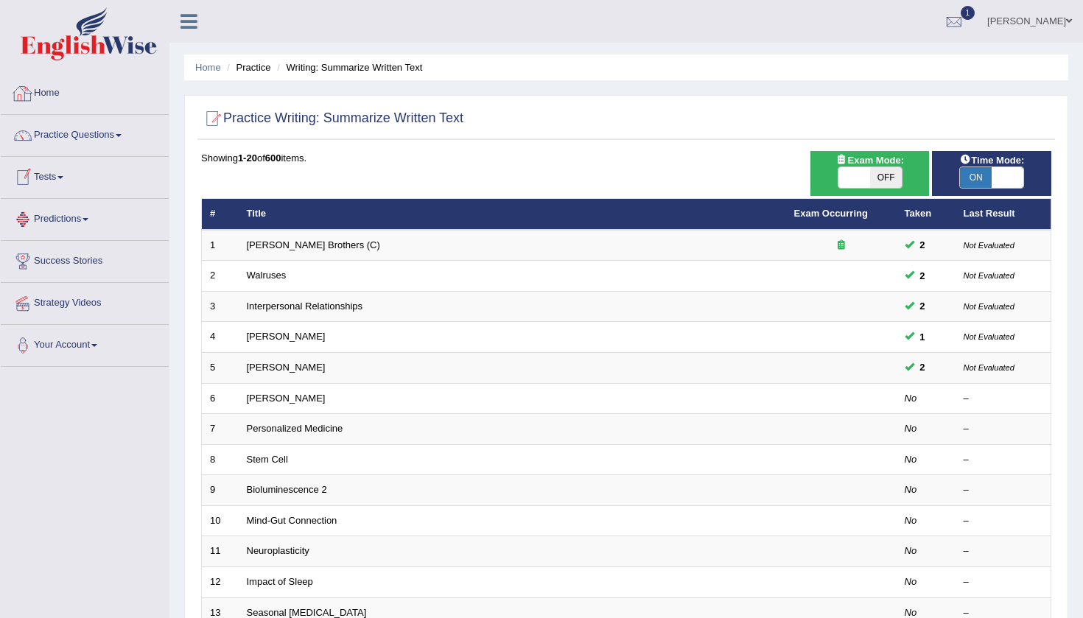
scroll to position [1, 0]
